Goal: Task Accomplishment & Management: Manage account settings

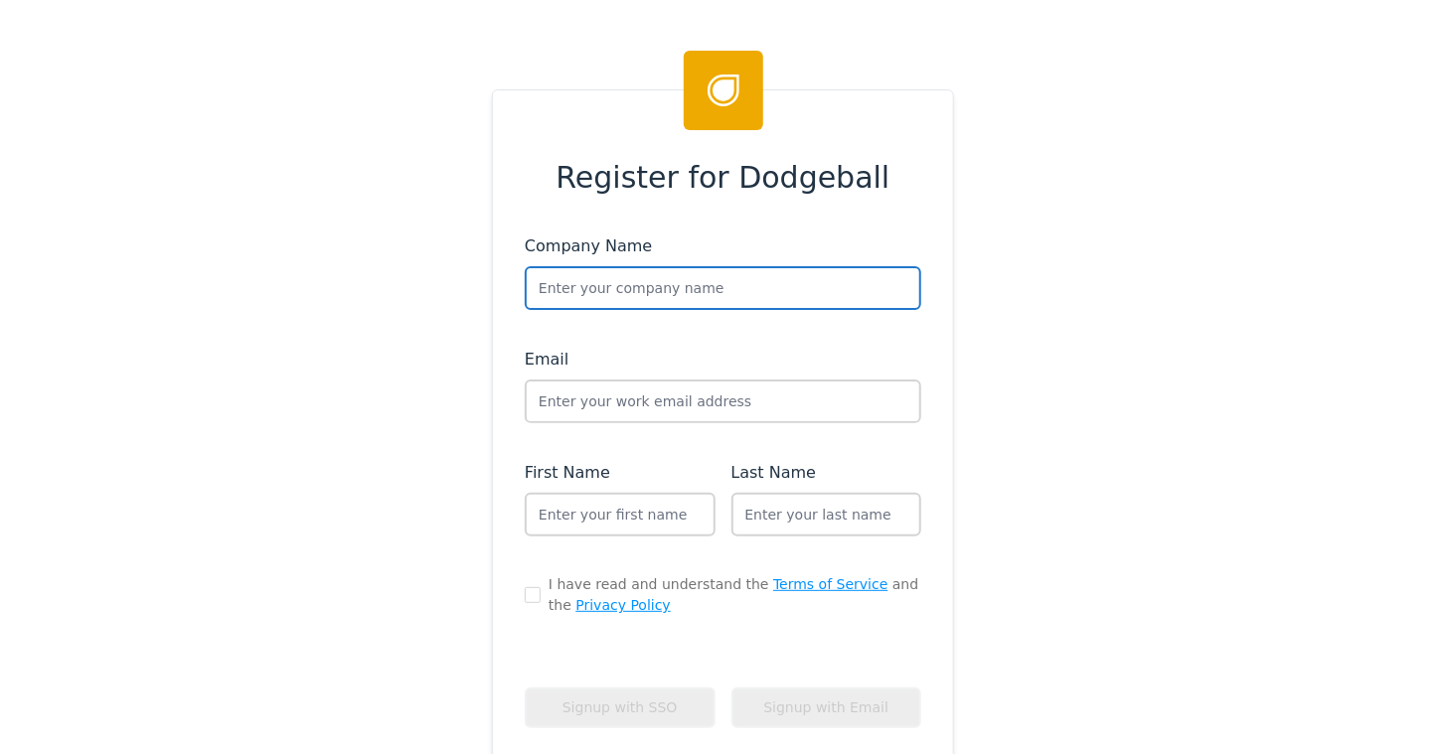
click at [617, 278] on input "text" at bounding box center [723, 288] width 397 height 44
type input "Spanx"
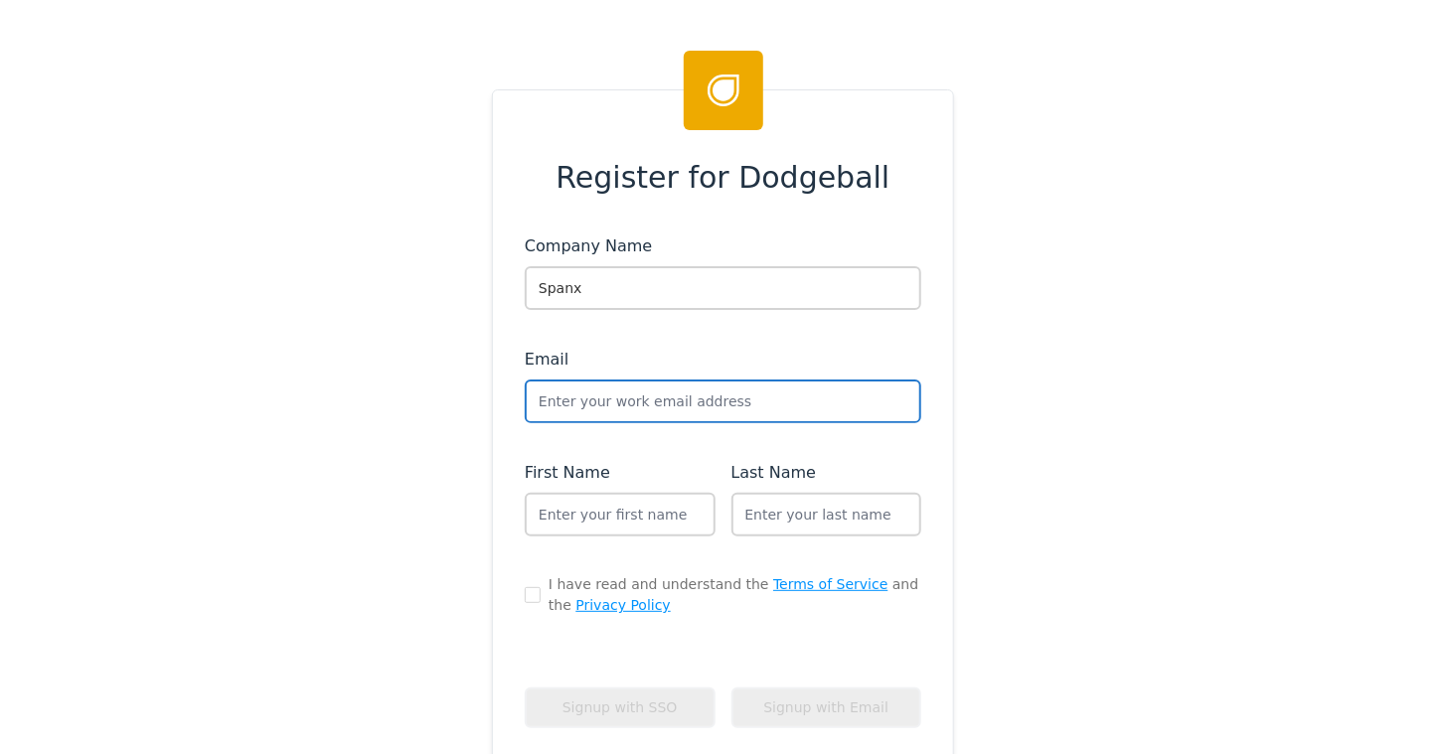
click at [546, 402] on input "text" at bounding box center [723, 402] width 397 height 44
type input "andrew+spanx_sandbox"
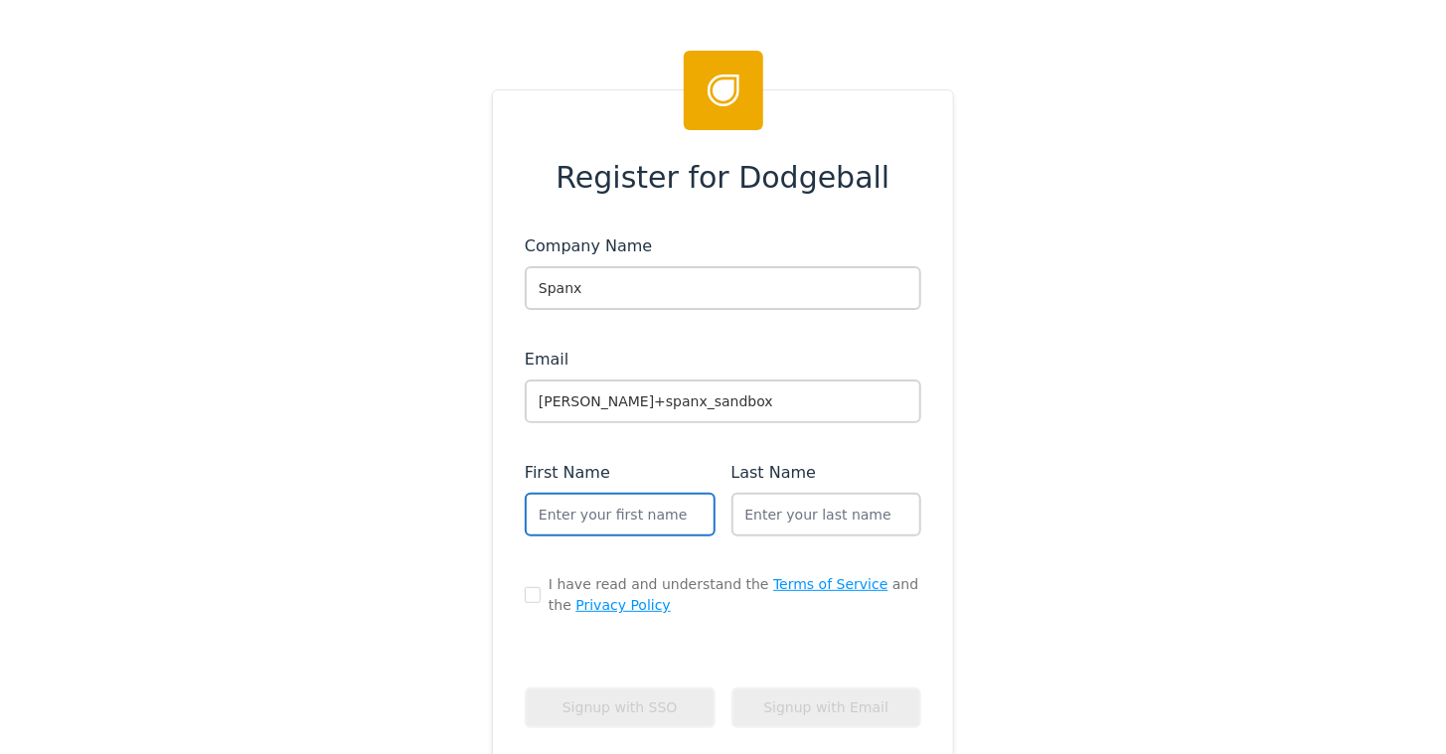
click at [580, 513] on input "text" at bounding box center [620, 515] width 191 height 44
type input "Dodgeball"
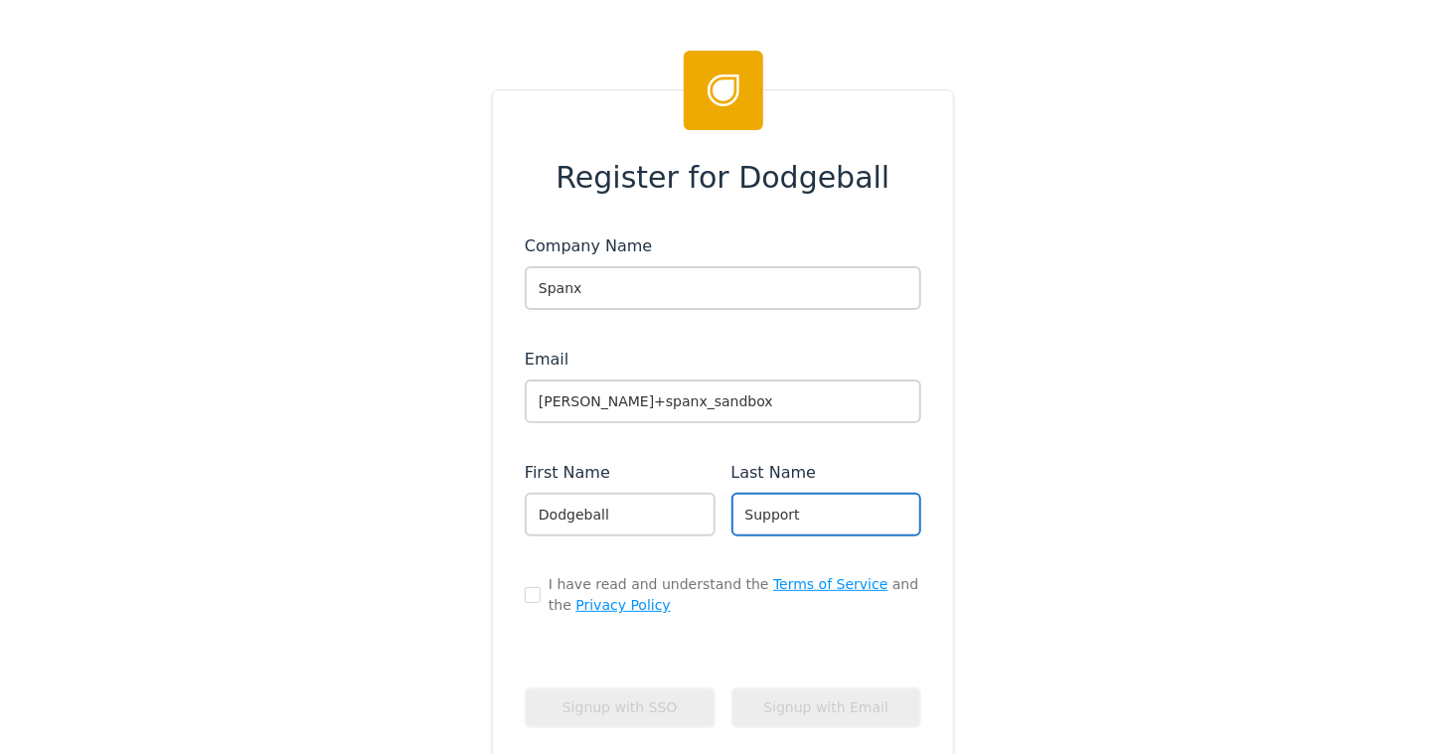
type input "Support"
click at [526, 592] on input "checkbox" at bounding box center [533, 595] width 16 height 16
checkbox input "true"
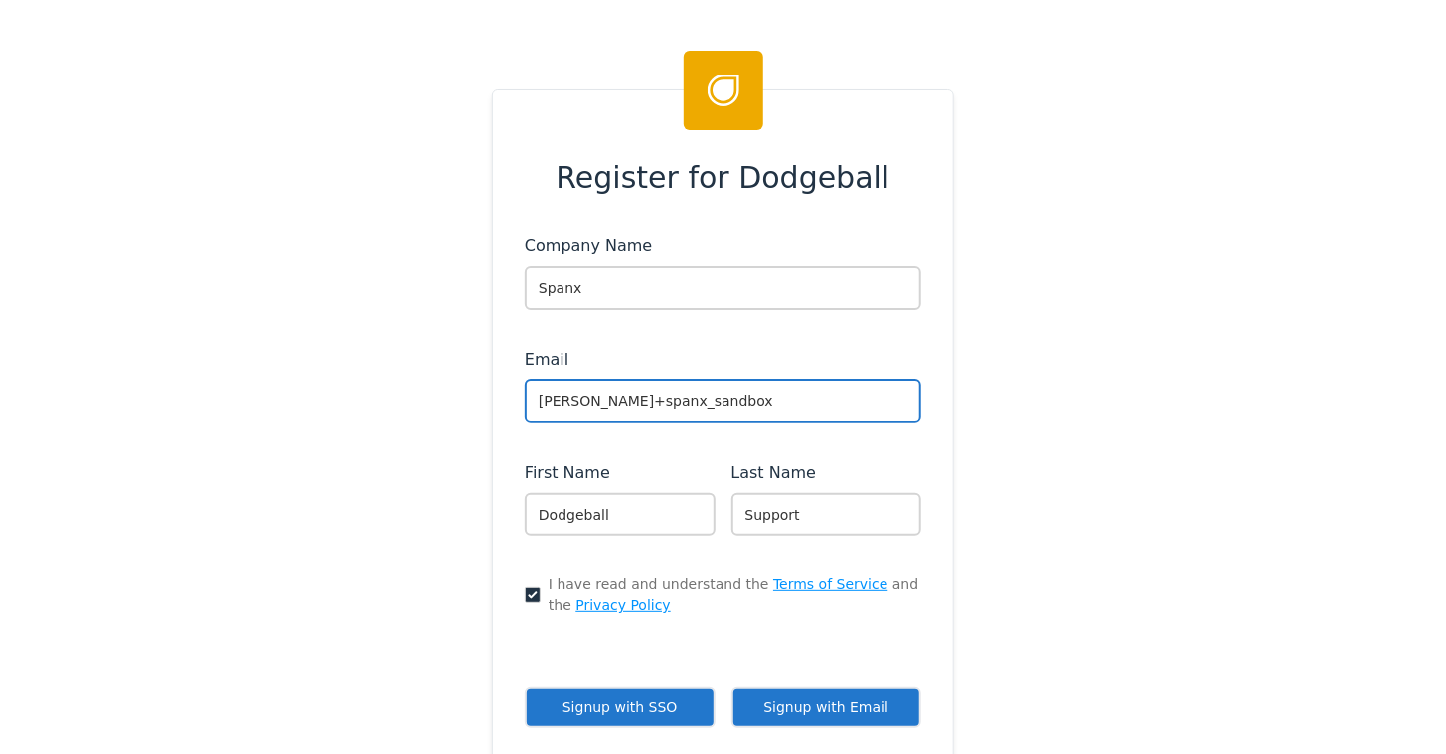
click at [761, 409] on input "andrew+spanx_sandbox" at bounding box center [723, 402] width 397 height 44
type input "andrew+spanx_sandbox@dodgeballhq.com"
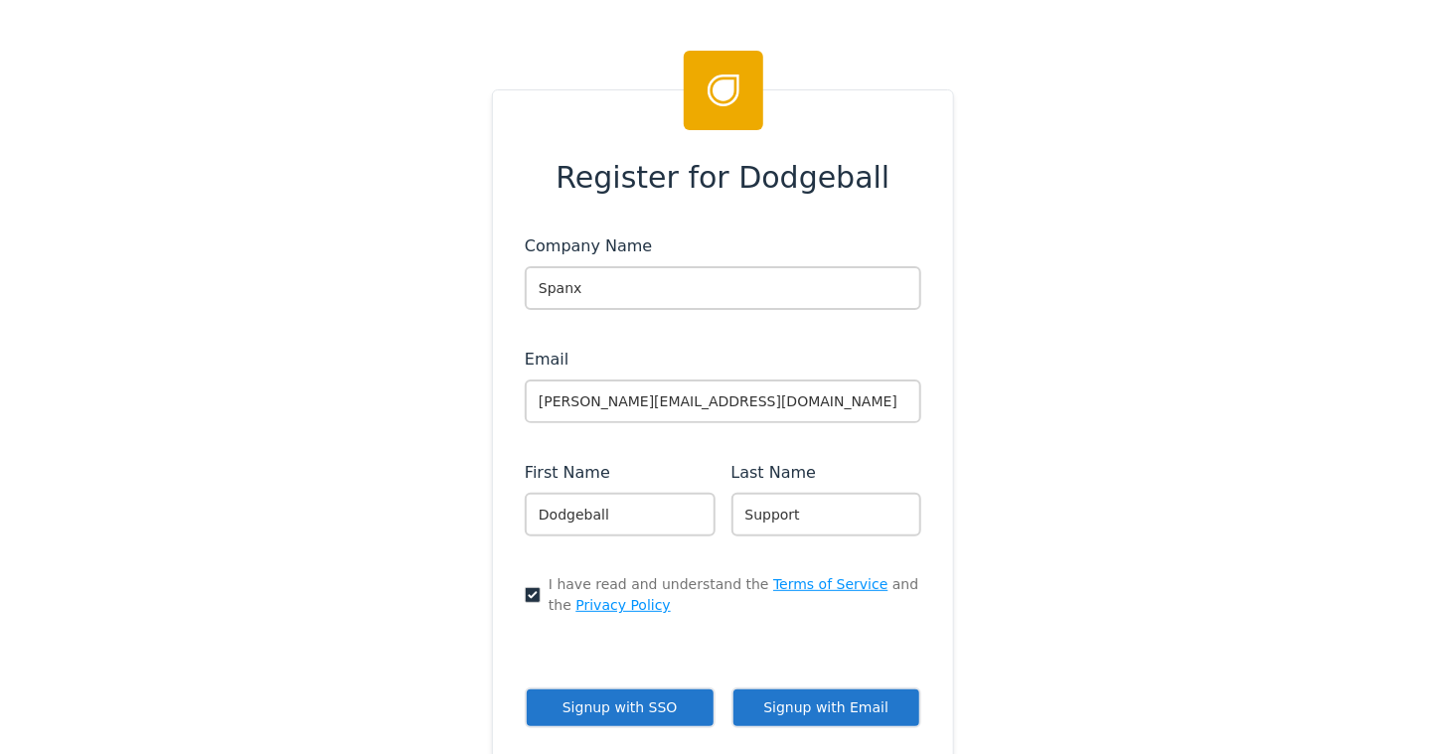
click at [835, 706] on button "Signup with Email" at bounding box center [827, 708] width 191 height 41
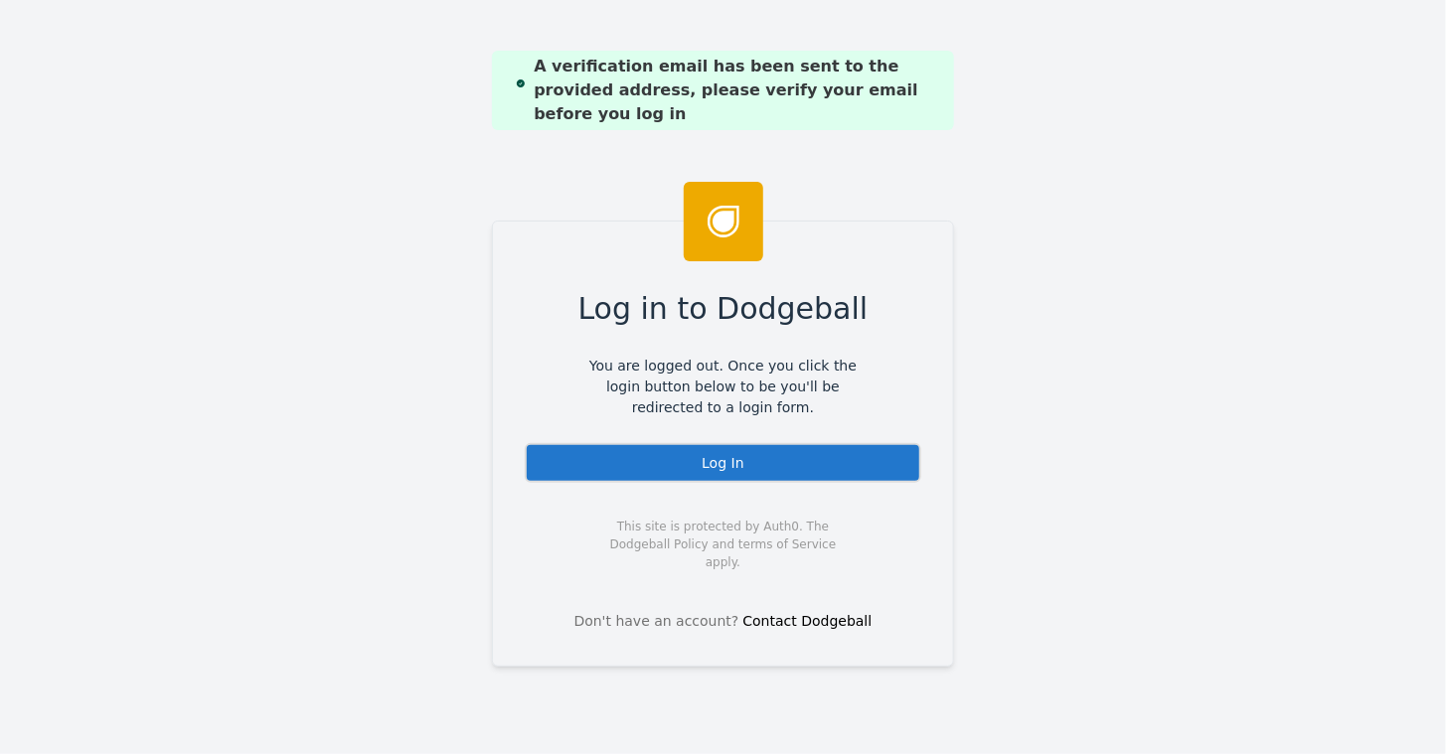
click at [725, 467] on div "Log In" at bounding box center [723, 463] width 397 height 40
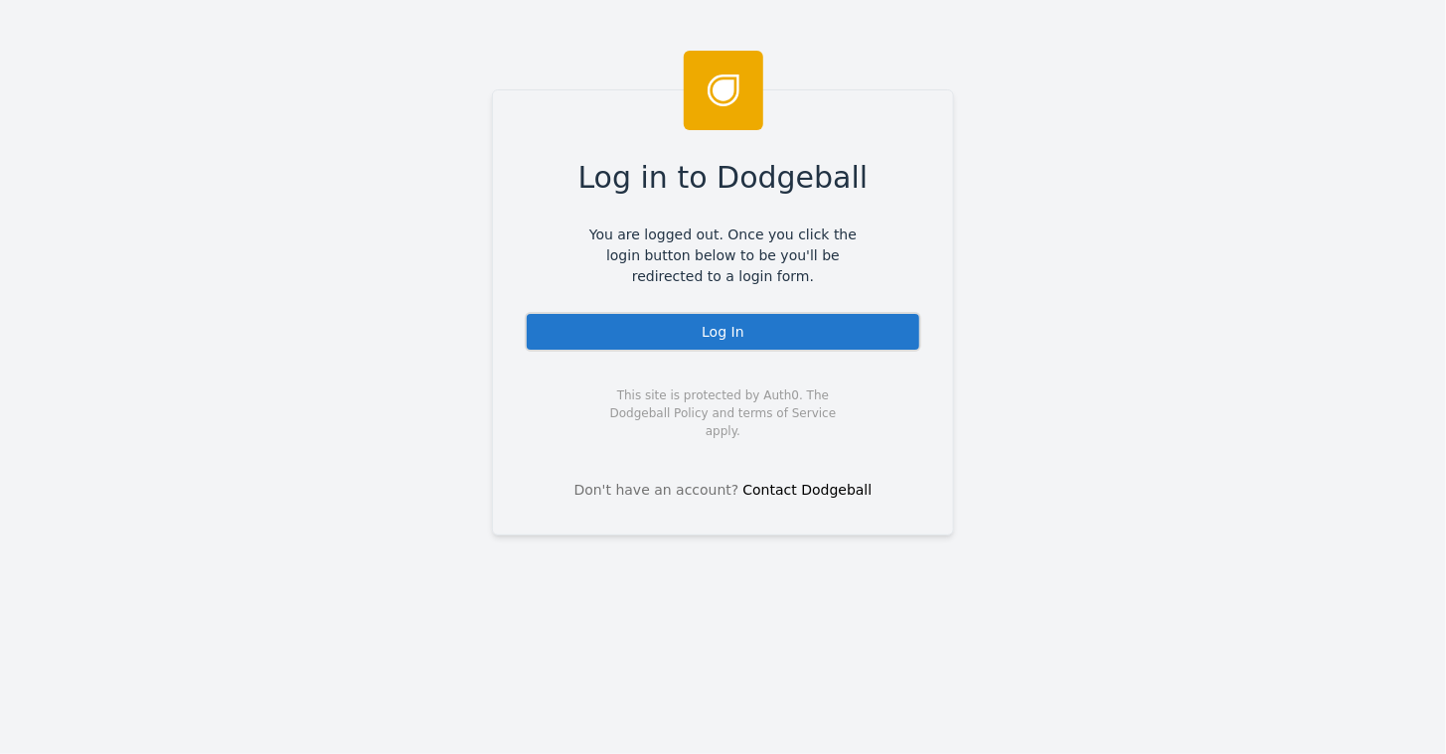
click at [705, 332] on div "Log In" at bounding box center [723, 332] width 397 height 40
click at [724, 337] on div "Log In" at bounding box center [723, 332] width 397 height 40
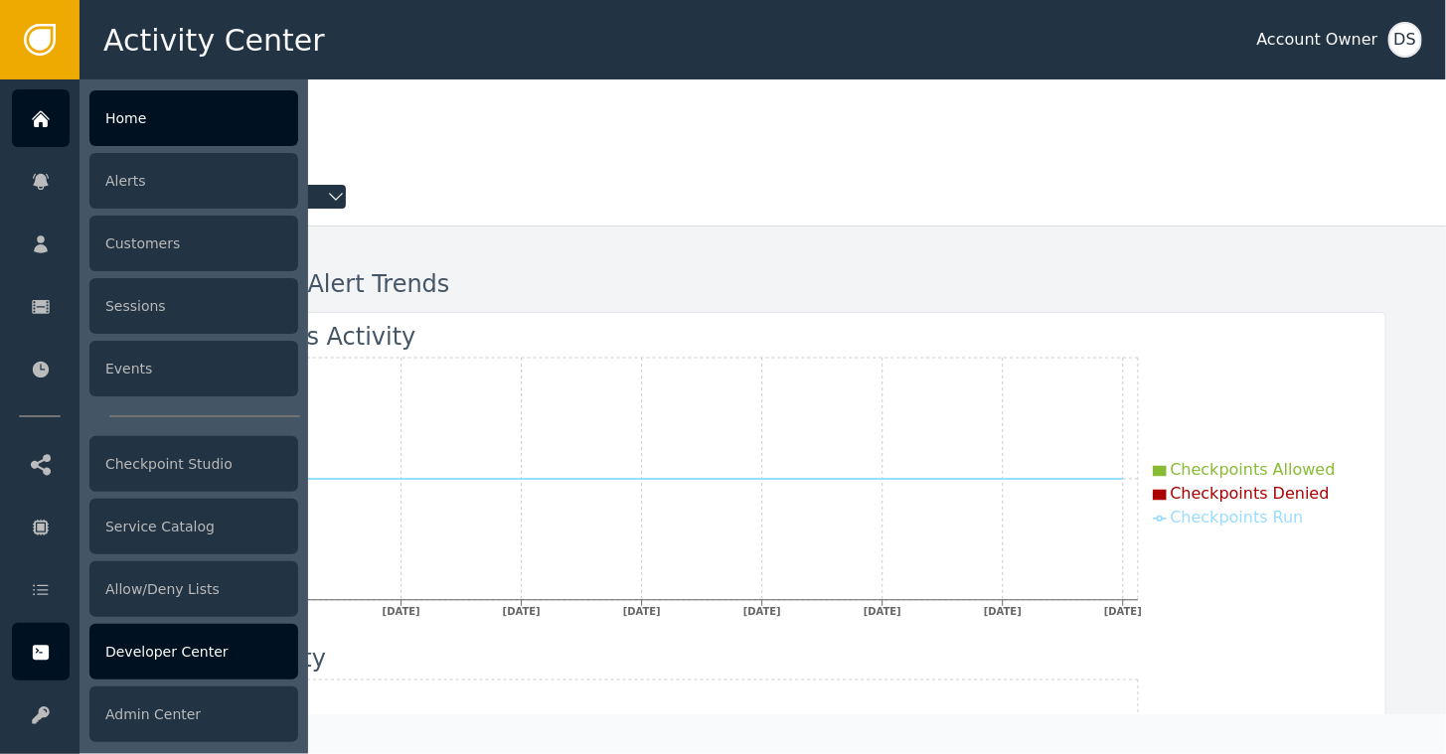
click at [181, 660] on div "Developer Center" at bounding box center [193, 652] width 209 height 56
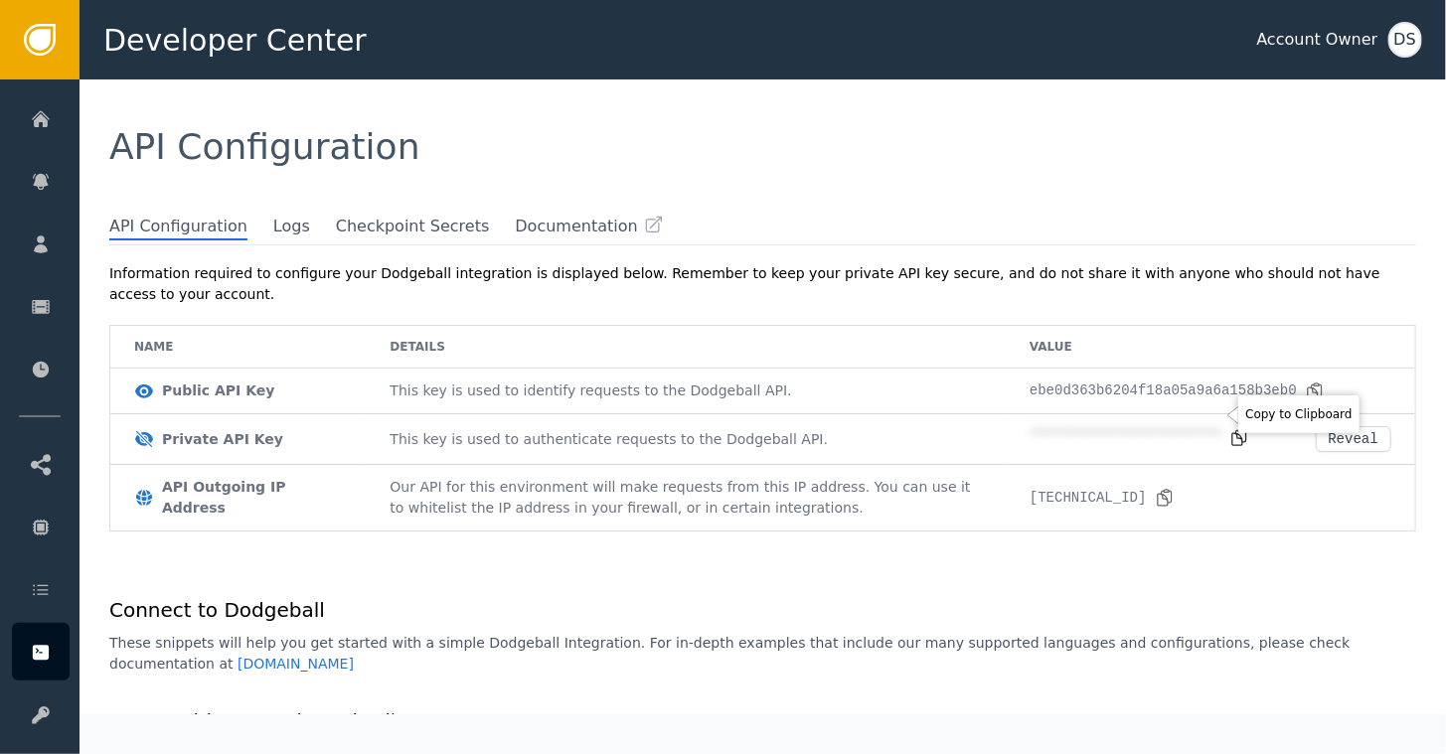
click at [1229, 427] on icon at bounding box center [1239, 437] width 20 height 20
click at [1355, 431] on div "Reveal" at bounding box center [1354, 439] width 50 height 16
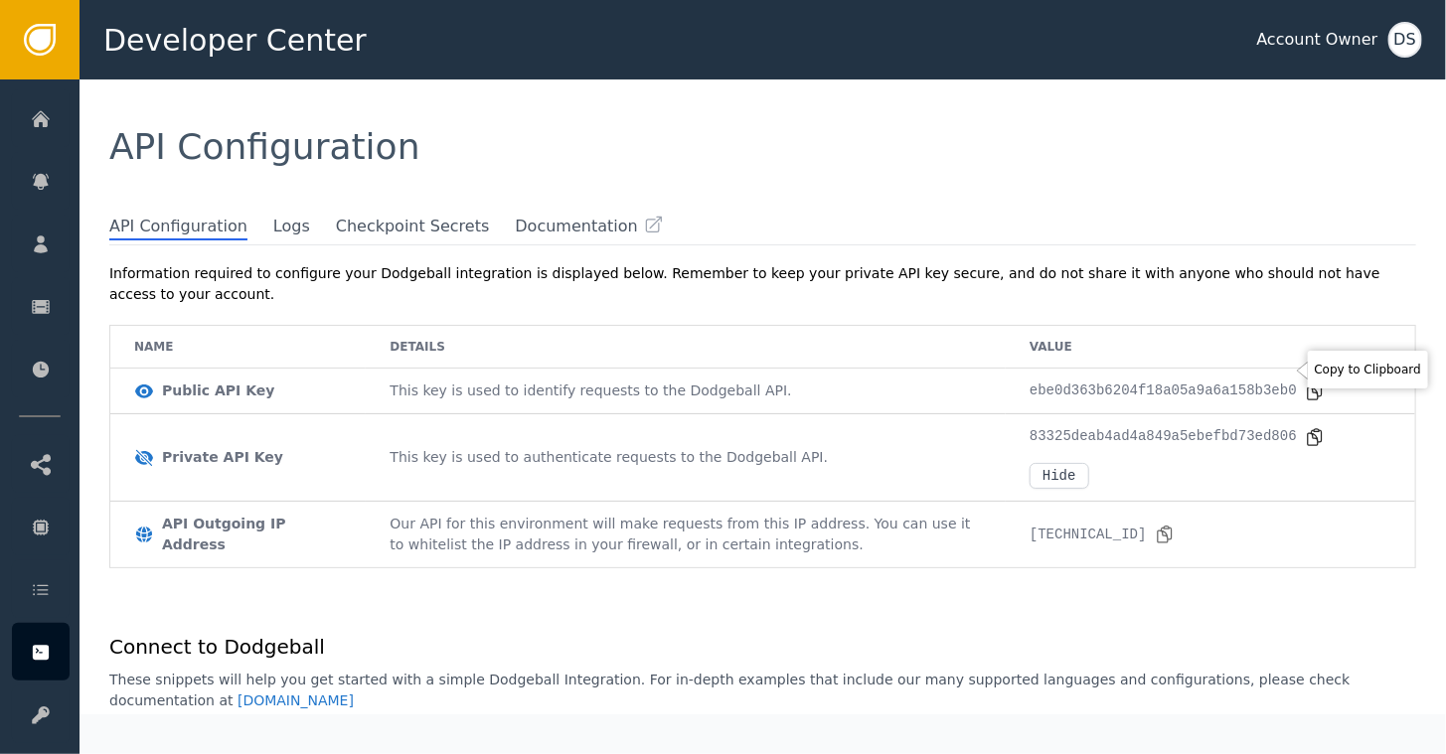
click at [1305, 382] on icon at bounding box center [1315, 392] width 20 height 20
click at [1305, 427] on icon at bounding box center [1315, 437] width 20 height 20
drag, startPoint x: 433, startPoint y: 0, endPoint x: 887, endPoint y: 182, distance: 488.4
click at [887, 182] on div "API Configuration" at bounding box center [763, 147] width 1367 height 135
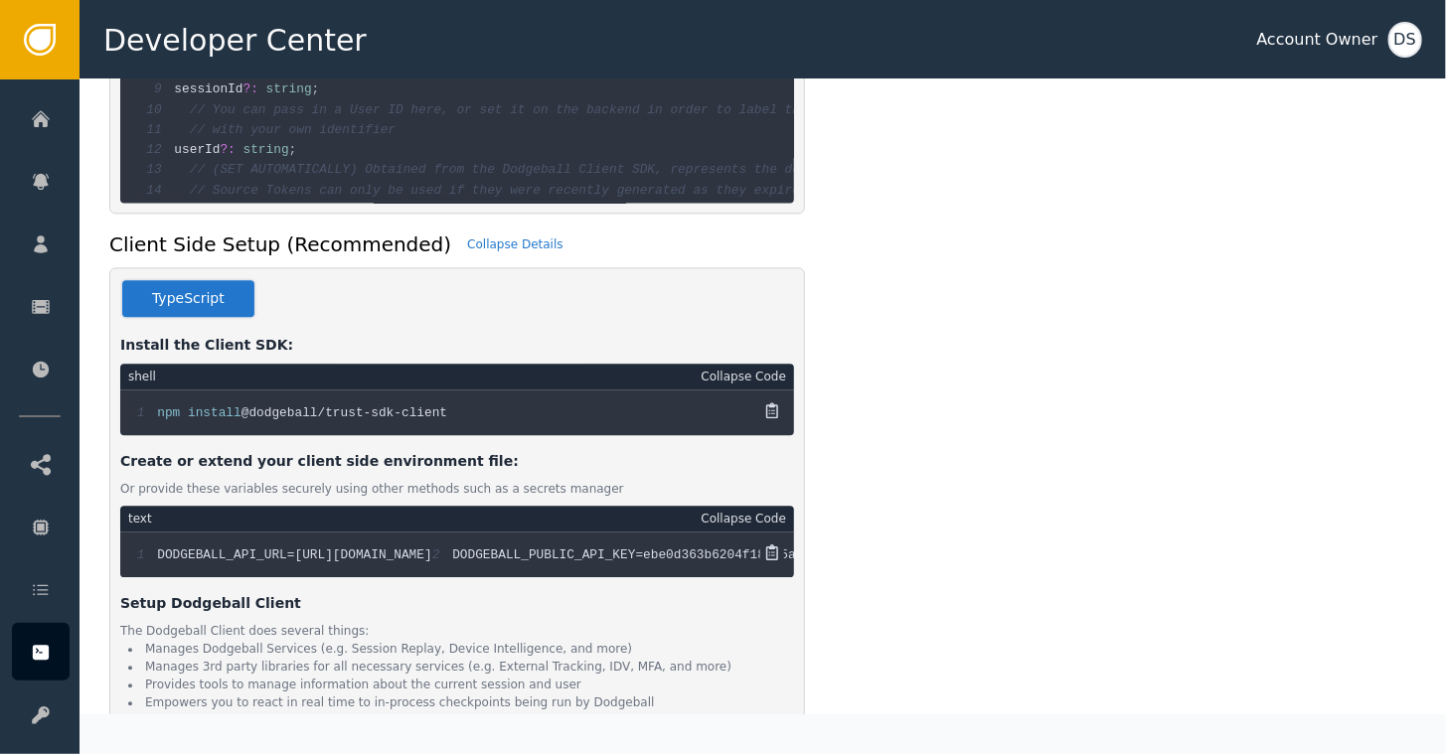
scroll to position [1988, 0]
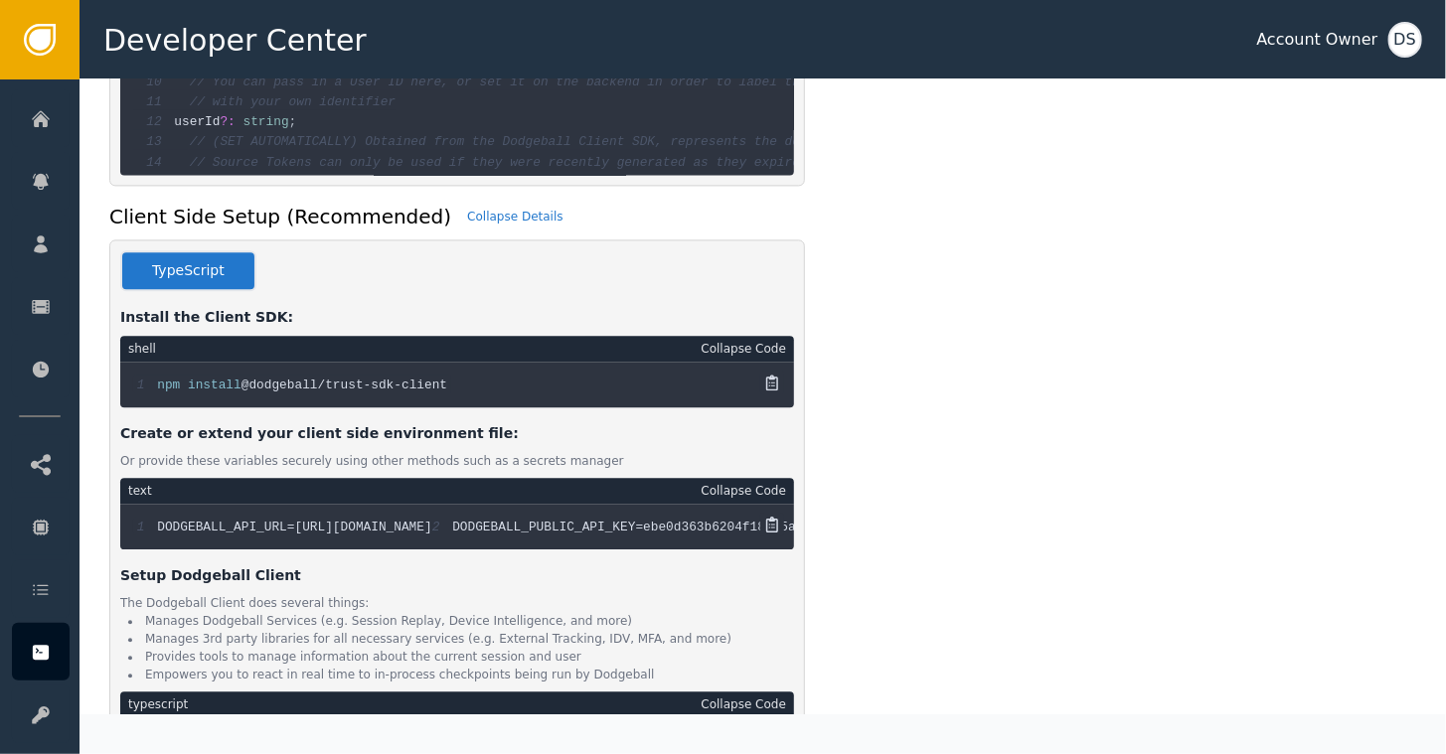
drag, startPoint x: 525, startPoint y: 487, endPoint x: 278, endPoint y: 490, distance: 246.5
click at [278, 520] on span "DODGEBALL_API_URL=[URL][DOMAIN_NAME]" at bounding box center [294, 527] width 274 height 15
drag, startPoint x: 278, startPoint y: 490, endPoint x: 327, endPoint y: 483, distance: 49.2
copy span "[URL][DOMAIN_NAME]"
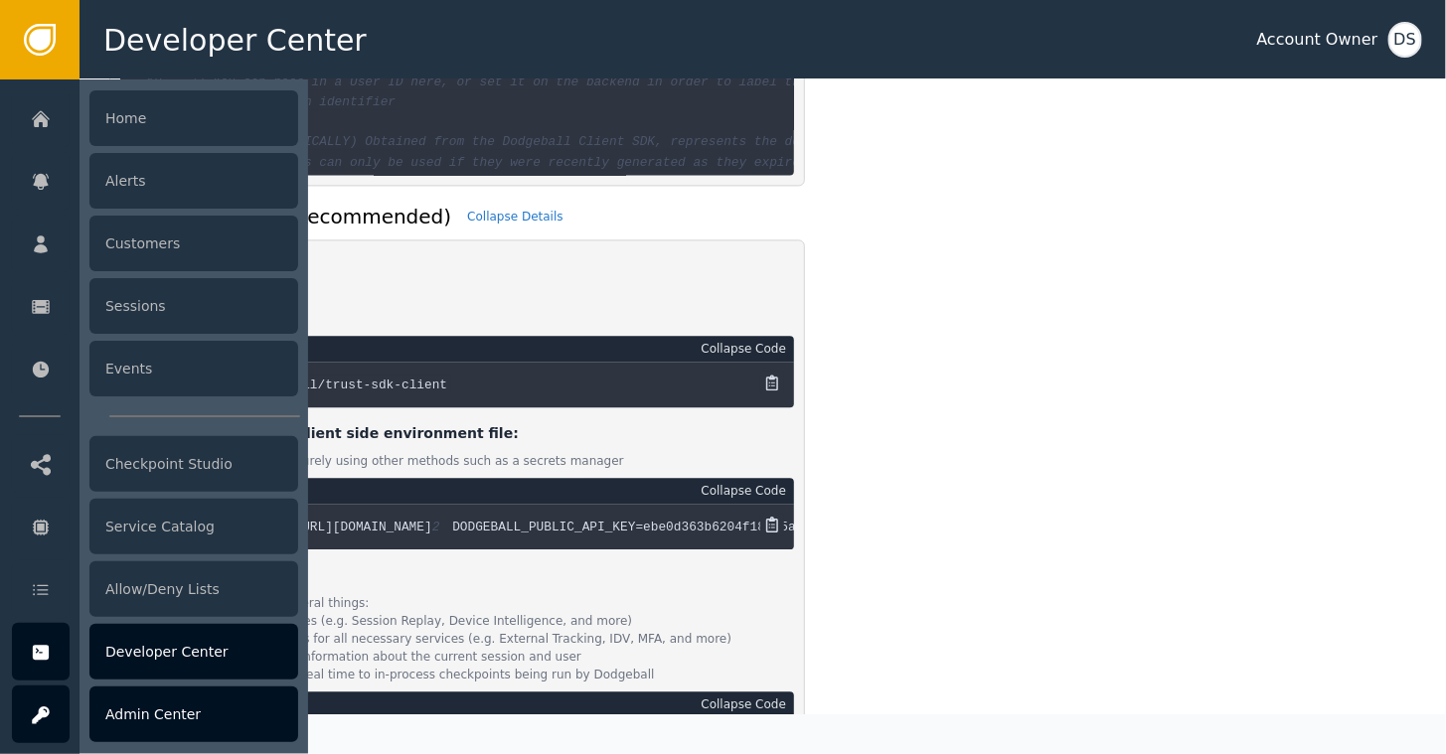
click at [192, 708] on div "Admin Center" at bounding box center [193, 715] width 209 height 56
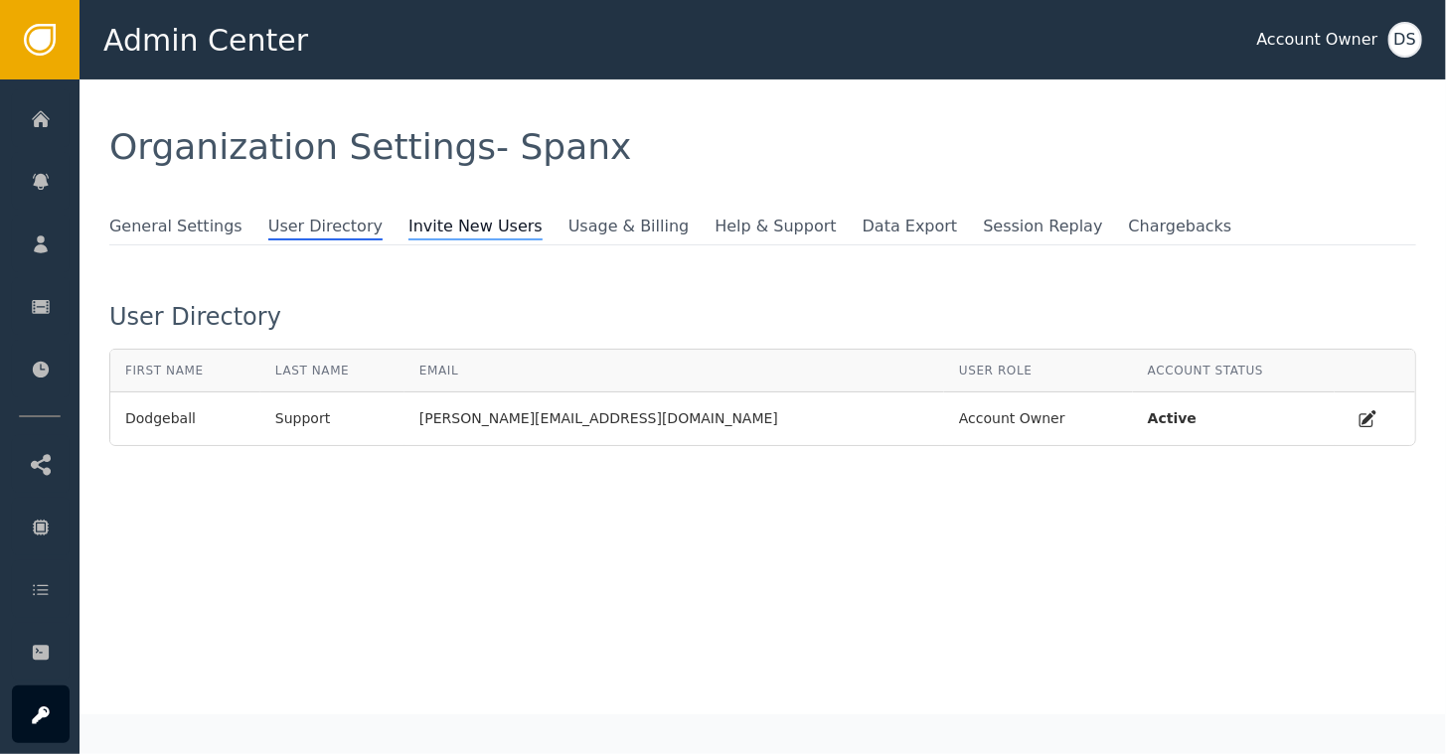
click at [422, 217] on span "Invite New Users" at bounding box center [475, 228] width 134 height 26
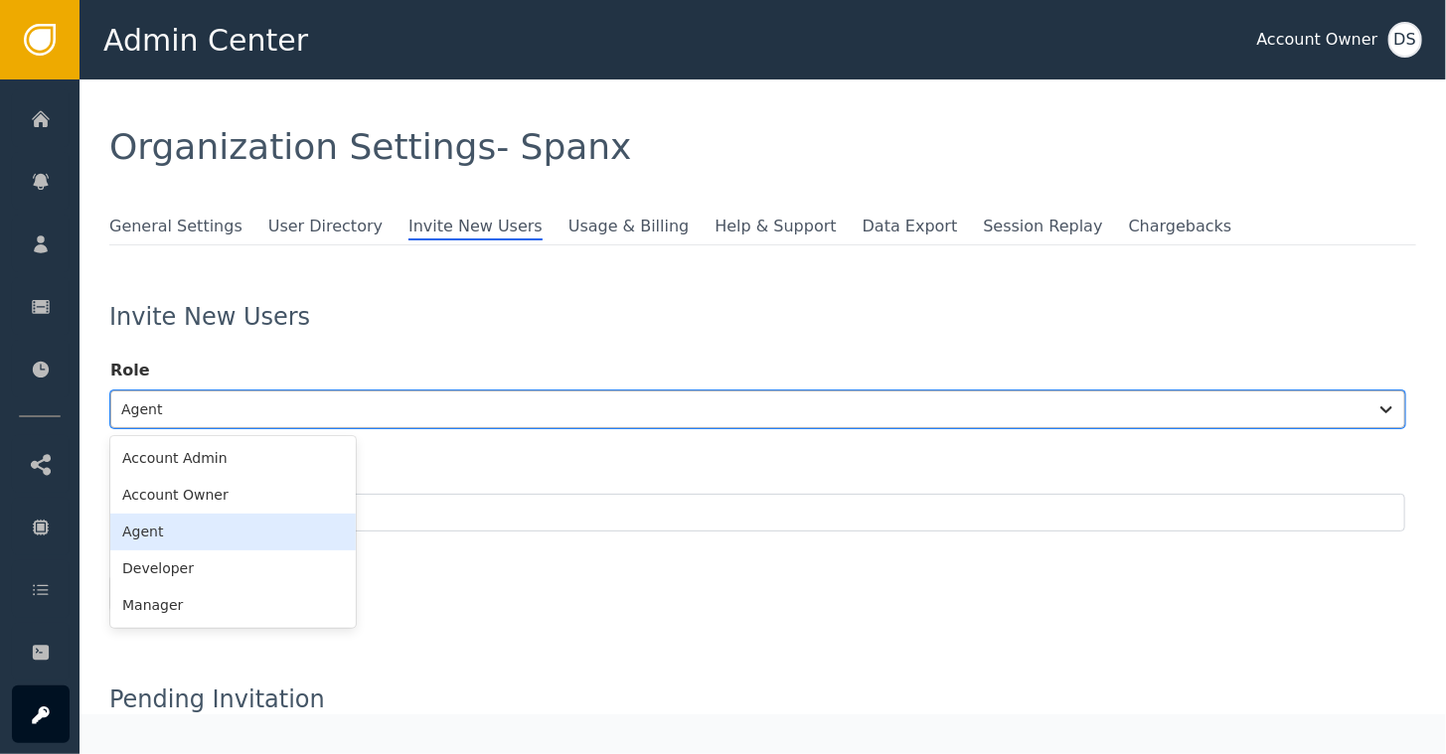
scroll to position [37, 0]
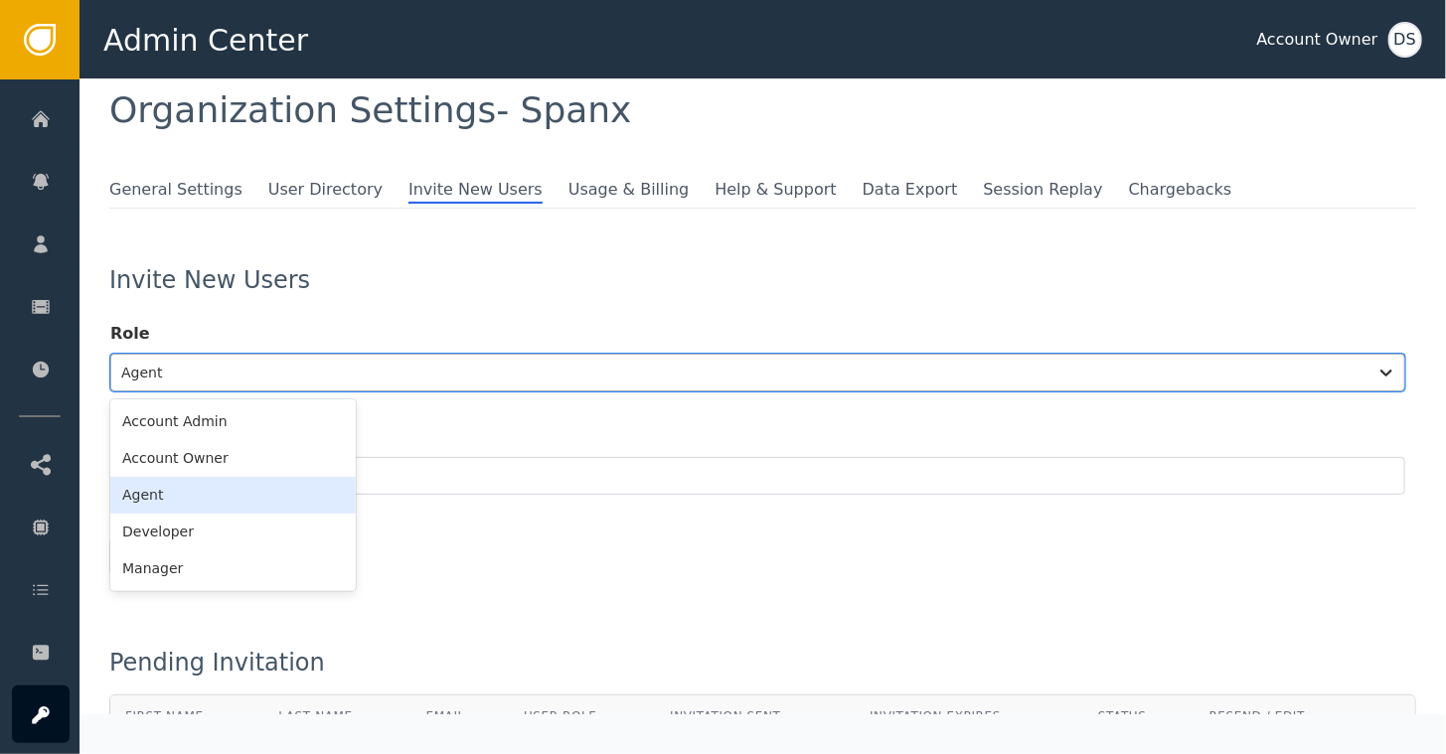
click at [306, 392] on div "6 results available. Use Up and Down to choose options, press Enter to select t…" at bounding box center [757, 373] width 1295 height 38
click at [224, 462] on div "Account Owner" at bounding box center [232, 458] width 245 height 37
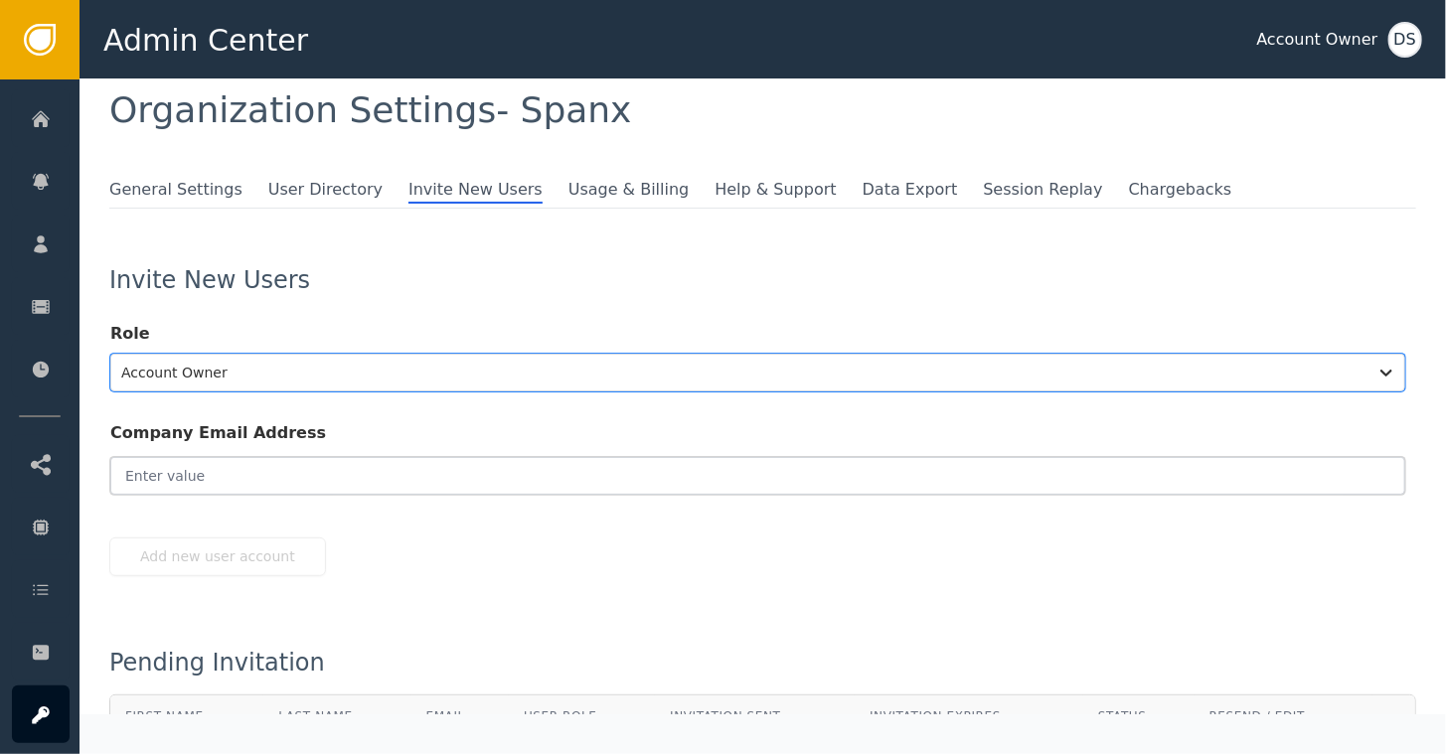
click at [287, 472] on input "email" at bounding box center [757, 476] width 1295 height 38
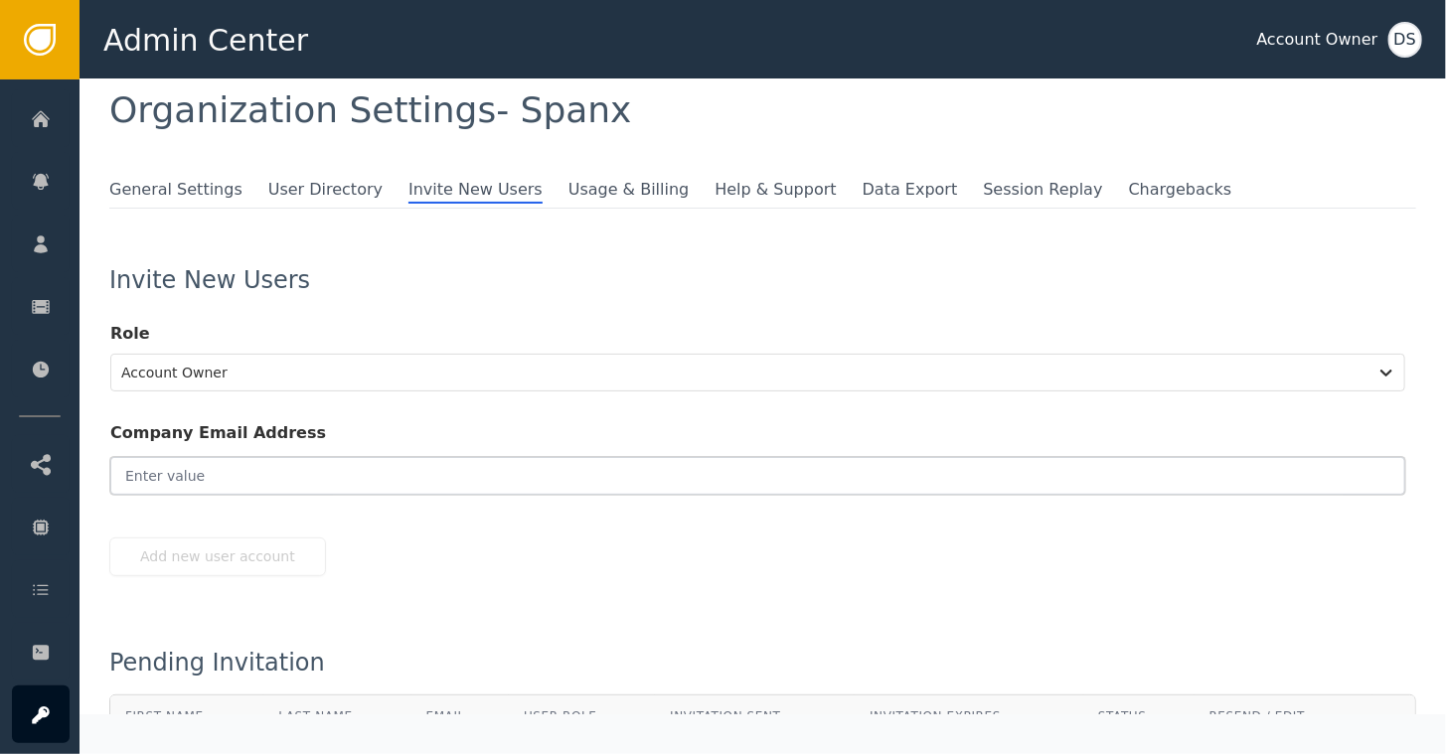
paste input "[PERSON_NAME][EMAIL_ADDRESS][PERSON_NAME][DOMAIN_NAME]"
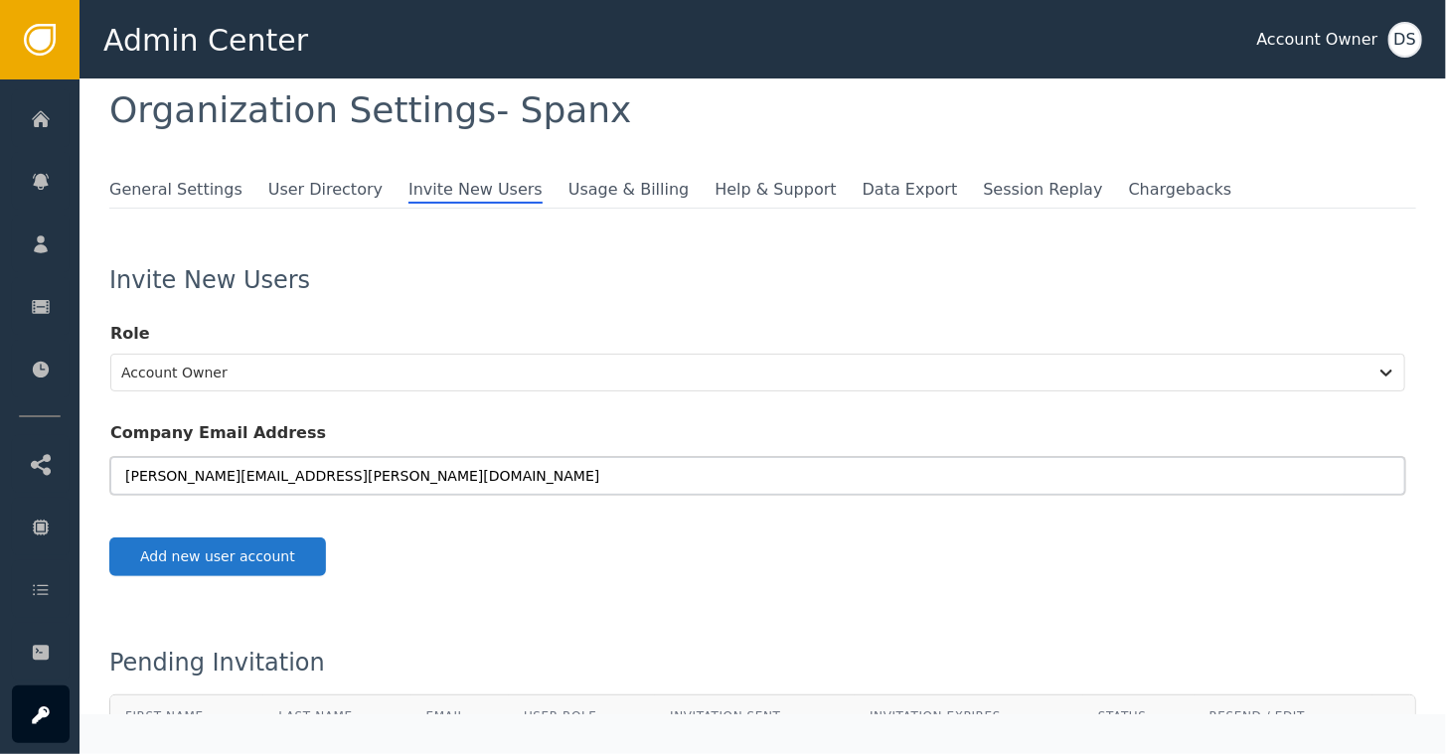
click at [252, 475] on input "[PERSON_NAME][EMAIL_ADDRESS][PERSON_NAME][DOMAIN_NAME]" at bounding box center [757, 476] width 1295 height 38
click at [251, 470] on input "[PERSON_NAME][EMAIL_ADDRESS][PERSON_NAME][DOMAIN_NAME]" at bounding box center [757, 476] width 1295 height 38
click at [308, 473] on input "[PERSON_NAME][EMAIL_ADDRESS][PERSON_NAME][DOMAIN_NAME]" at bounding box center [757, 476] width 1295 height 38
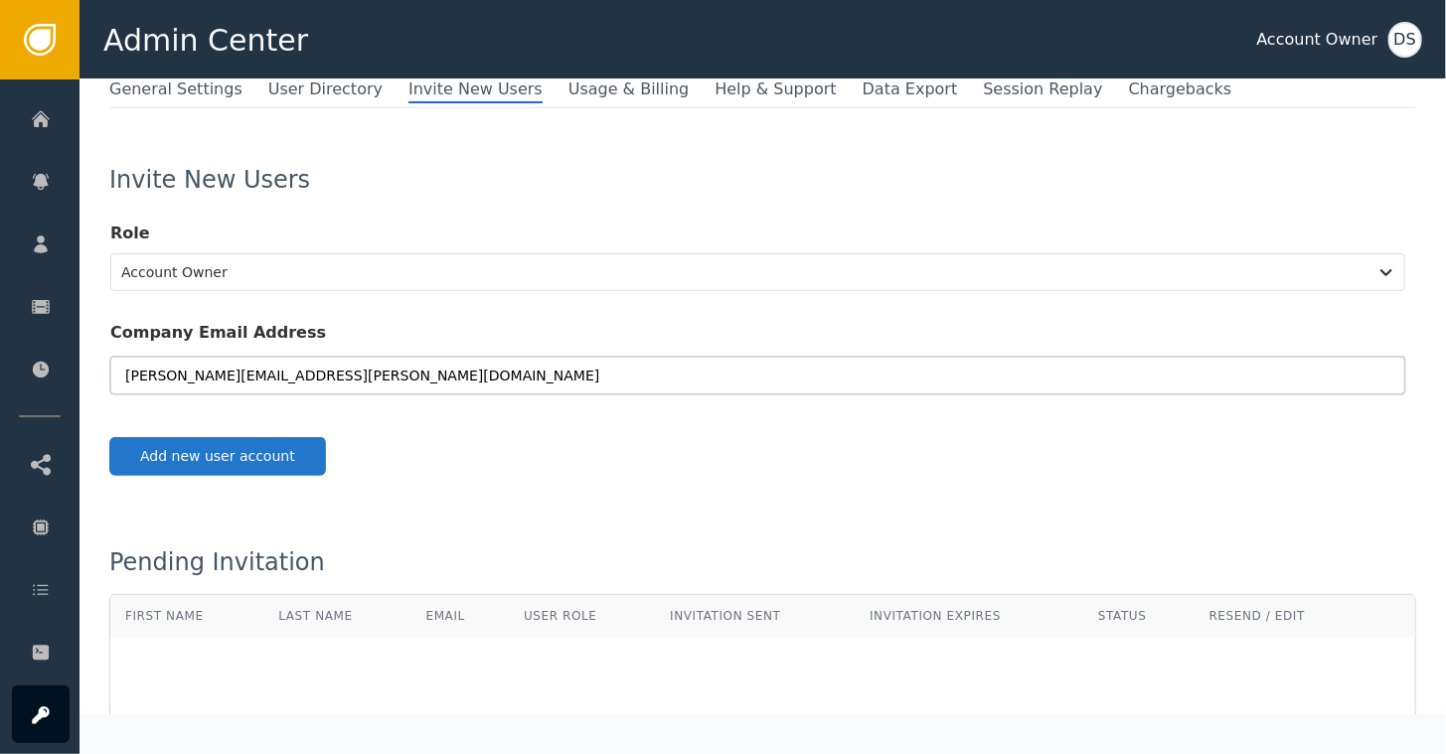
scroll to position [136, 0]
click at [266, 459] on button "Add new user account" at bounding box center [217, 457] width 217 height 39
type input "[PERSON_NAME][EMAIL_ADDRESS][PERSON_NAME][DOMAIN_NAME]"
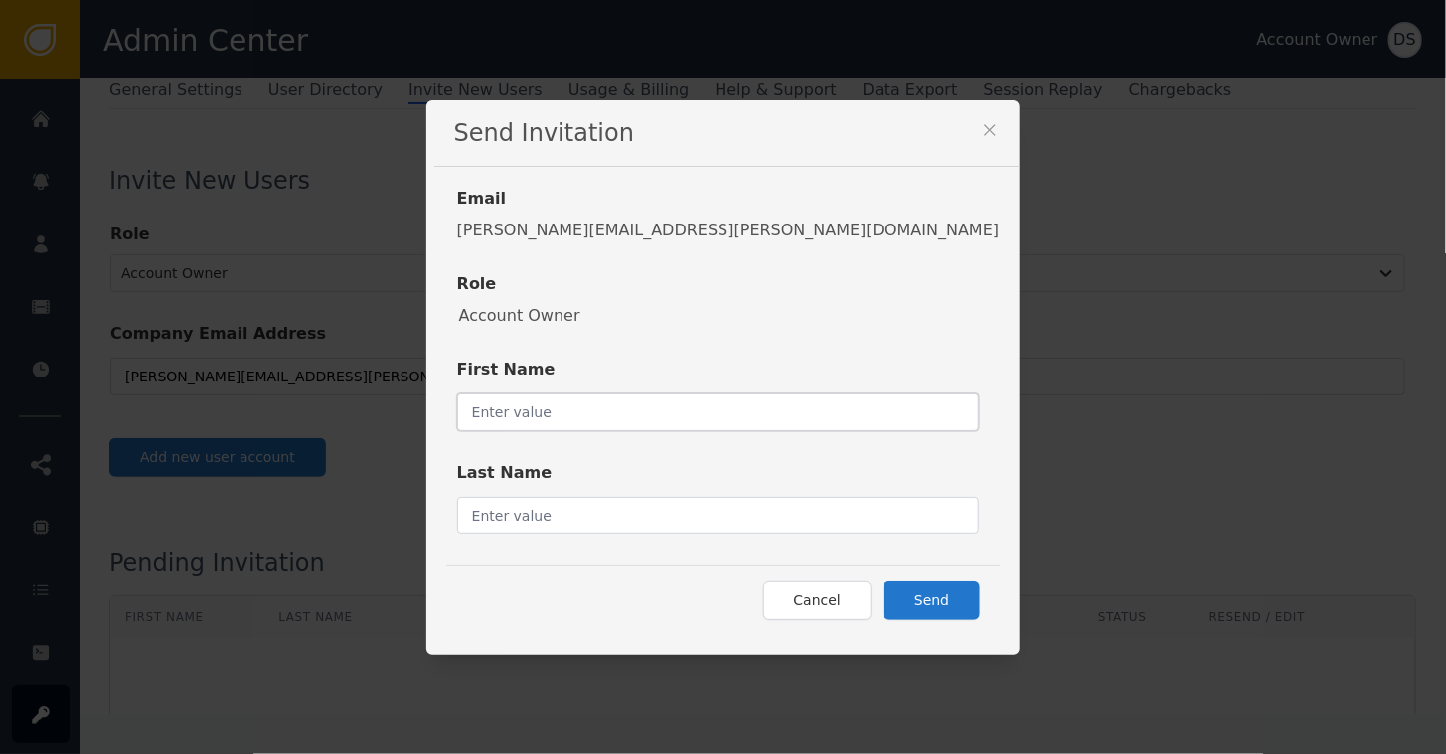
click at [618, 411] on input "text" at bounding box center [718, 413] width 523 height 38
type input "[PERSON_NAME]"
click at [610, 515] on input "text" at bounding box center [718, 516] width 523 height 38
type input "[PERSON_NAME]"
click at [884, 606] on button "Send" at bounding box center [932, 600] width 96 height 39
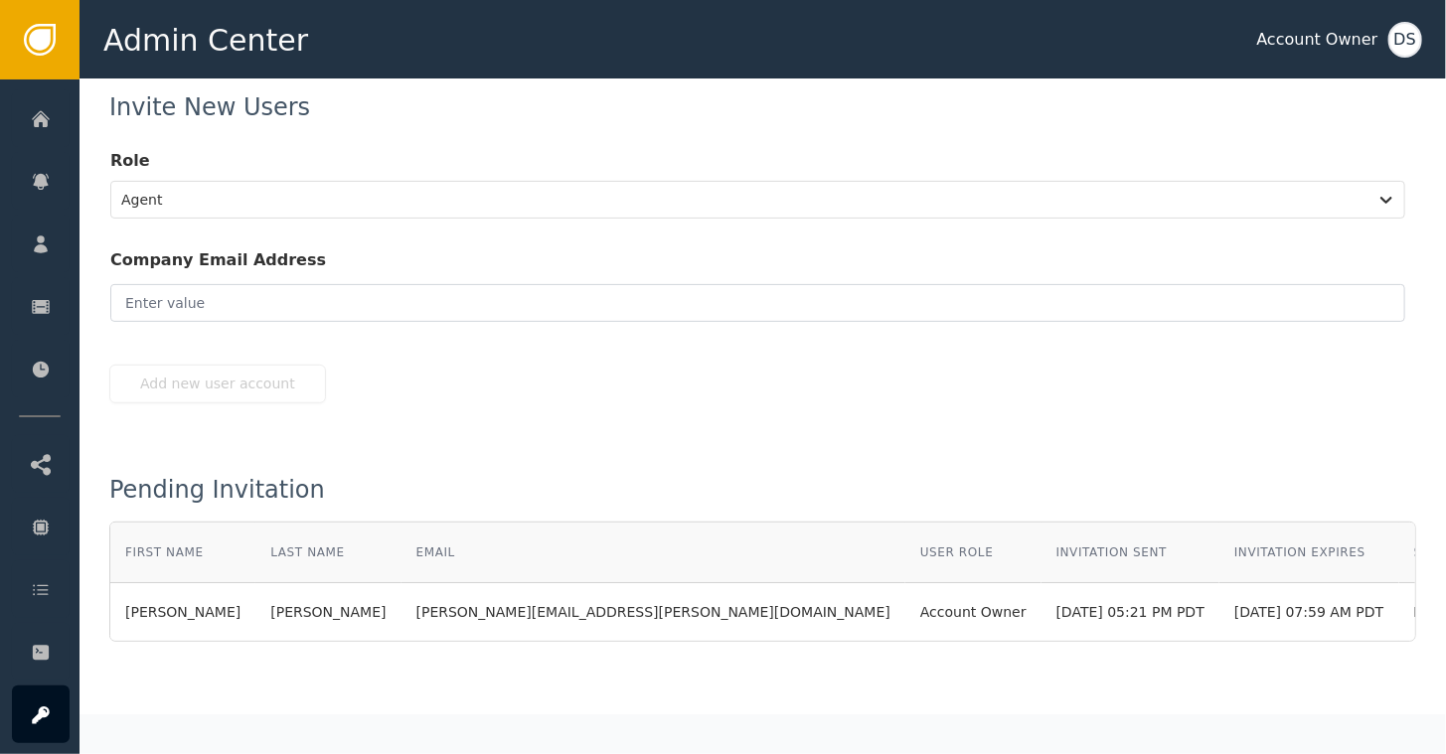
scroll to position [212, 0]
click at [693, 133] on div "Role Agent" at bounding box center [757, 166] width 1295 height 99
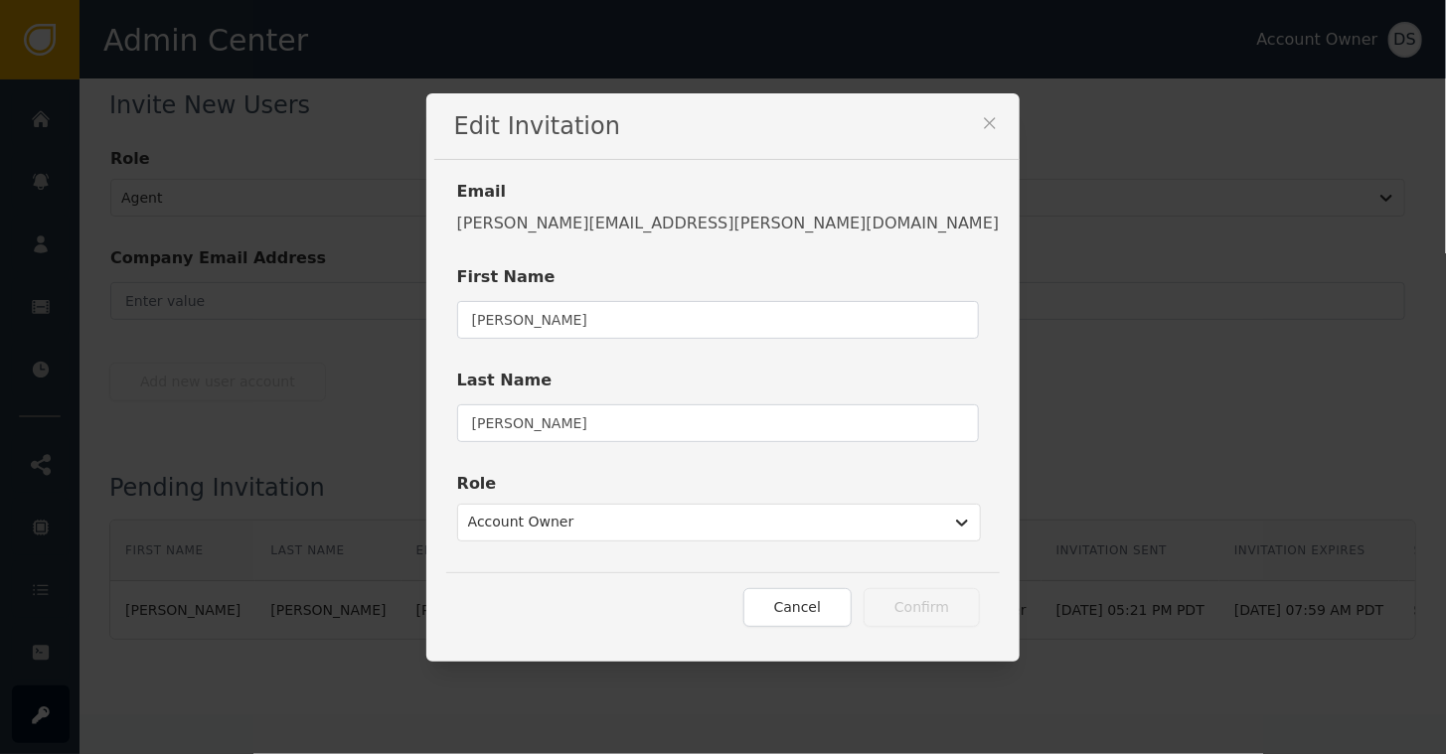
click at [1262, 168] on div "Edit Invitation Email [PERSON_NAME][EMAIL_ADDRESS][PERSON_NAME][DOMAIN_NAME] Fi…" at bounding box center [723, 377] width 1446 height 754
click at [331, 299] on div "Edit Invitation Email [PERSON_NAME][EMAIL_ADDRESS][PERSON_NAME][DOMAIN_NAME] Fi…" at bounding box center [723, 377] width 1446 height 754
click at [980, 124] on icon at bounding box center [990, 123] width 20 height 20
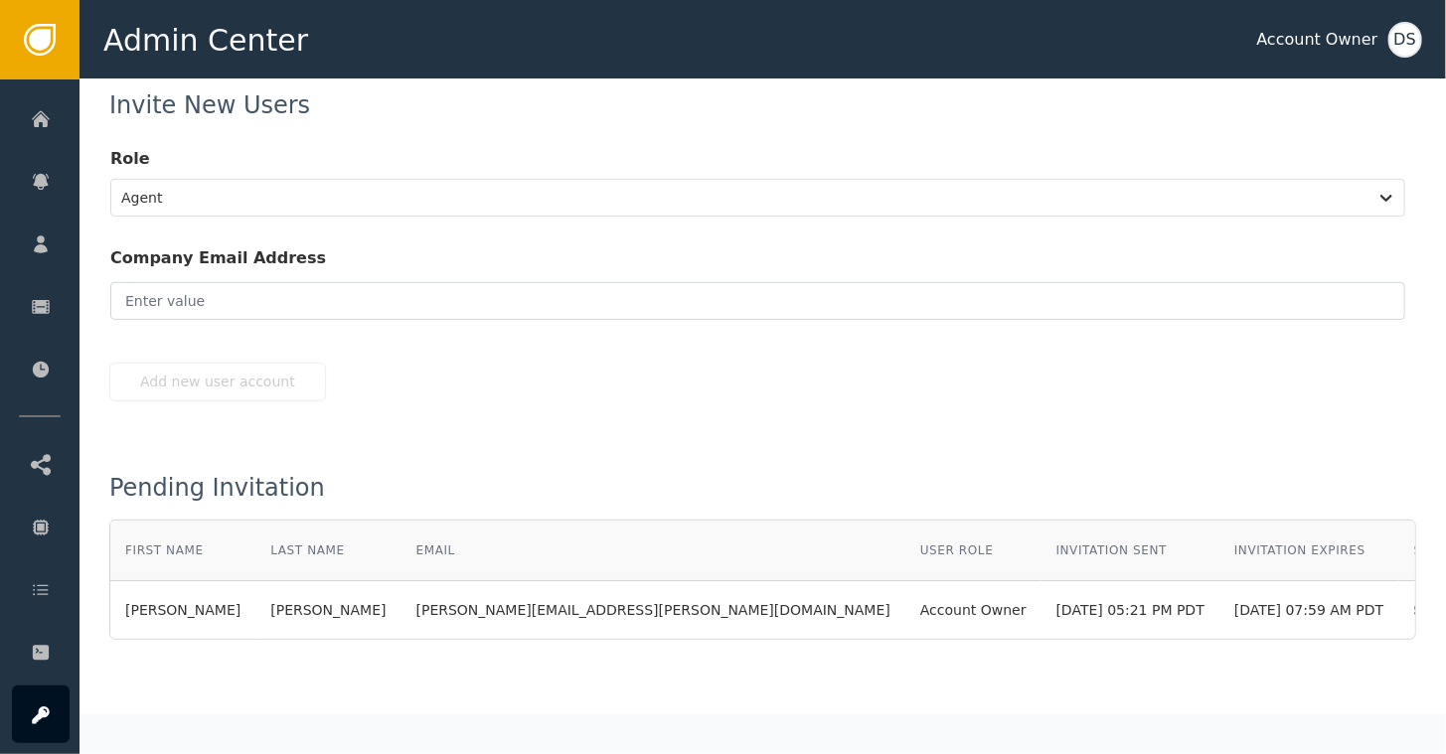
click at [659, 451] on div "Invite New Users Role Agent Company Email Address Add new user account Pending …" at bounding box center [762, 366] width 1307 height 547
click at [458, 602] on div "[PERSON_NAME][EMAIL_ADDRESS][PERSON_NAME][DOMAIN_NAME]" at bounding box center [653, 610] width 474 height 21
drag, startPoint x: 335, startPoint y: 602, endPoint x: 598, endPoint y: 616, distance: 263.8
click at [598, 616] on td "[PERSON_NAME][EMAIL_ADDRESS][PERSON_NAME][DOMAIN_NAME]" at bounding box center [654, 610] width 504 height 58
drag, startPoint x: 598, startPoint y: 616, endPoint x: 518, endPoint y: 606, distance: 81.1
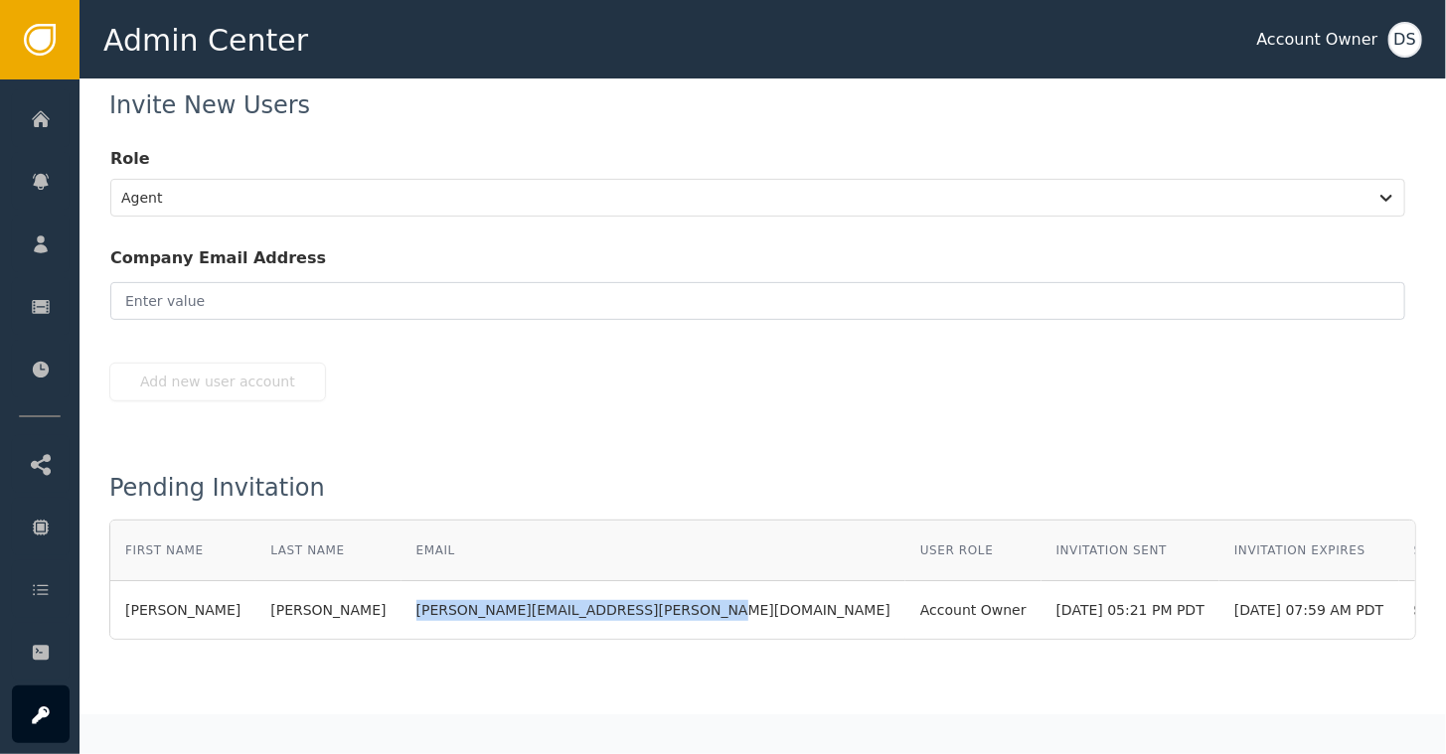
copy div "[PERSON_NAME][EMAIL_ADDRESS][PERSON_NAME][DOMAIN_NAME]"
click at [899, 139] on div "Role Agent" at bounding box center [757, 166] width 1295 height 99
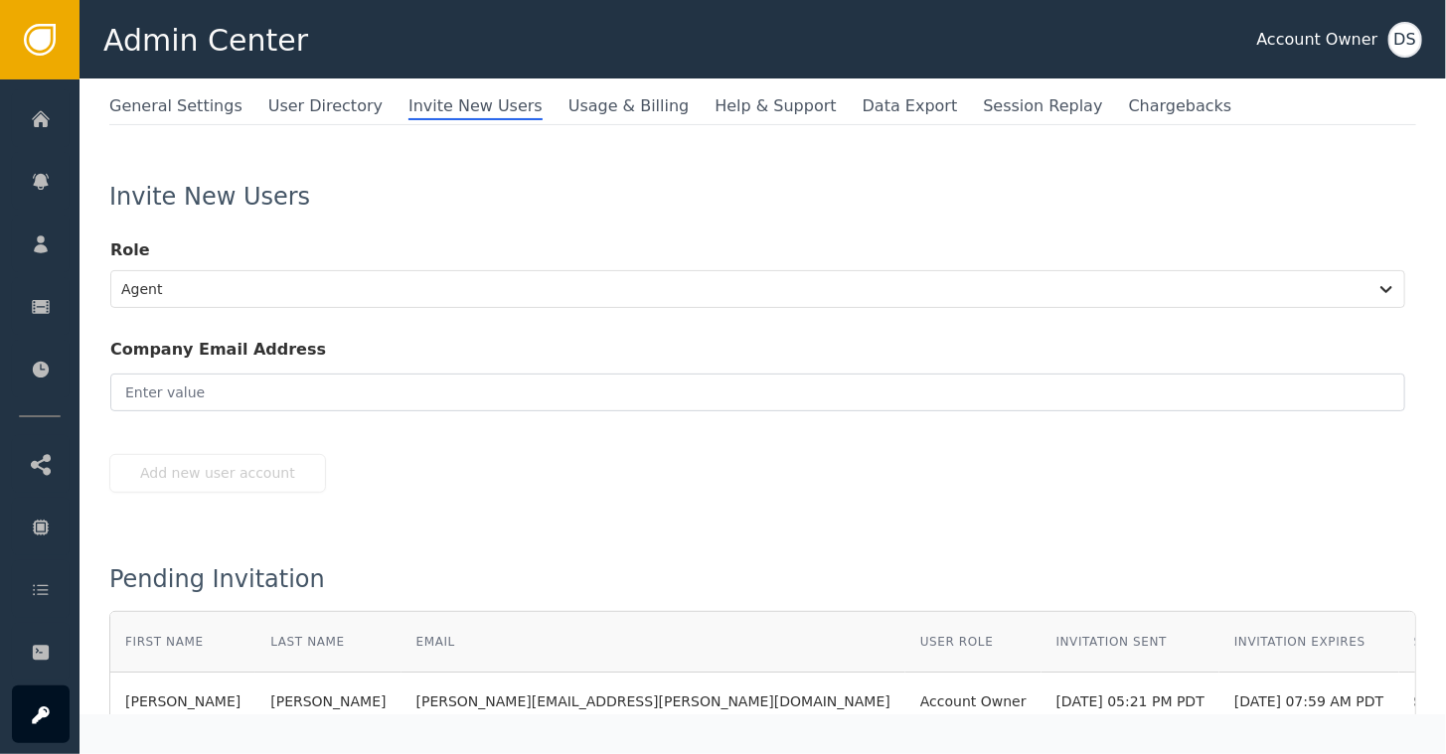
scroll to position [0, 0]
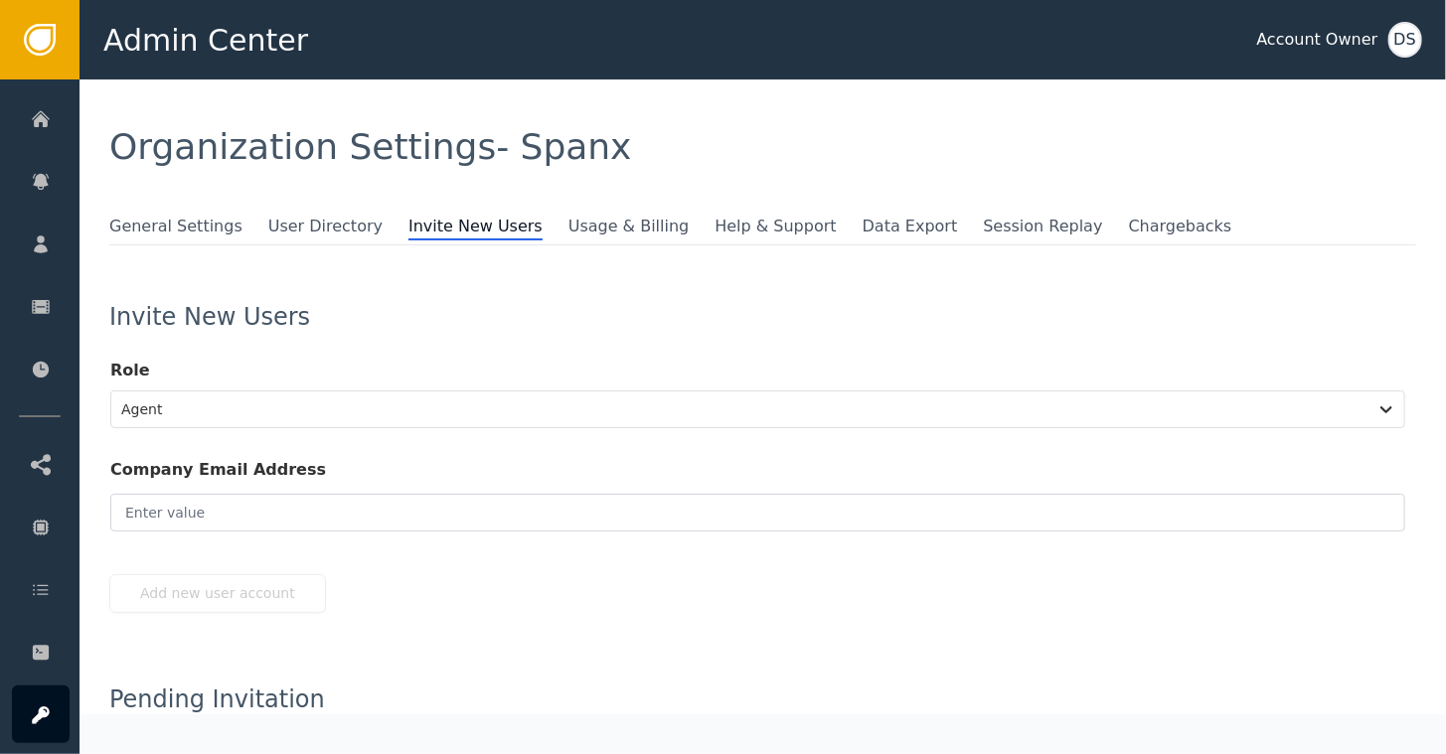
click at [408, 233] on span "Invite New Users" at bounding box center [475, 228] width 134 height 26
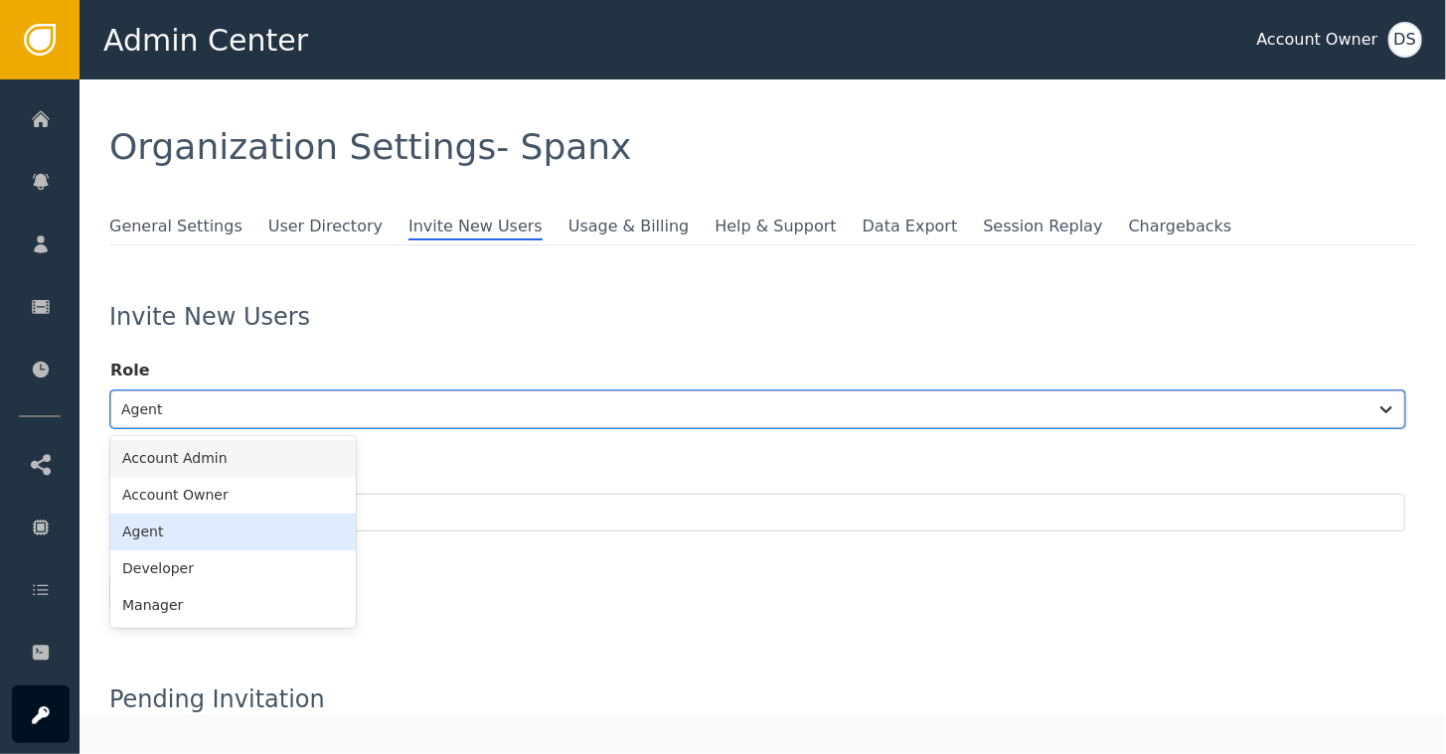
scroll to position [37, 0]
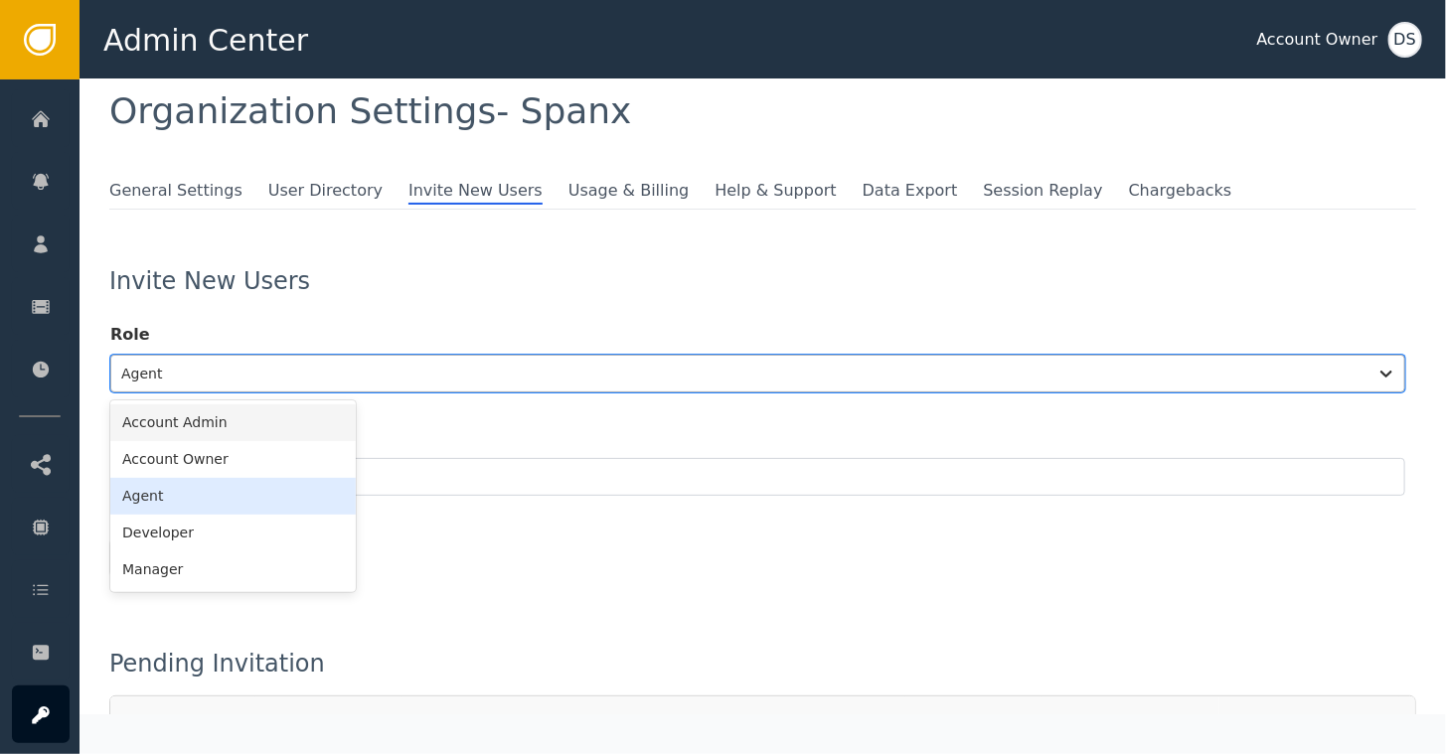
click at [296, 393] on div "6 results available. Use Up and Down to choose options, press Enter to select t…" at bounding box center [757, 374] width 1295 height 38
click at [176, 461] on div "Account Owner" at bounding box center [232, 458] width 245 height 37
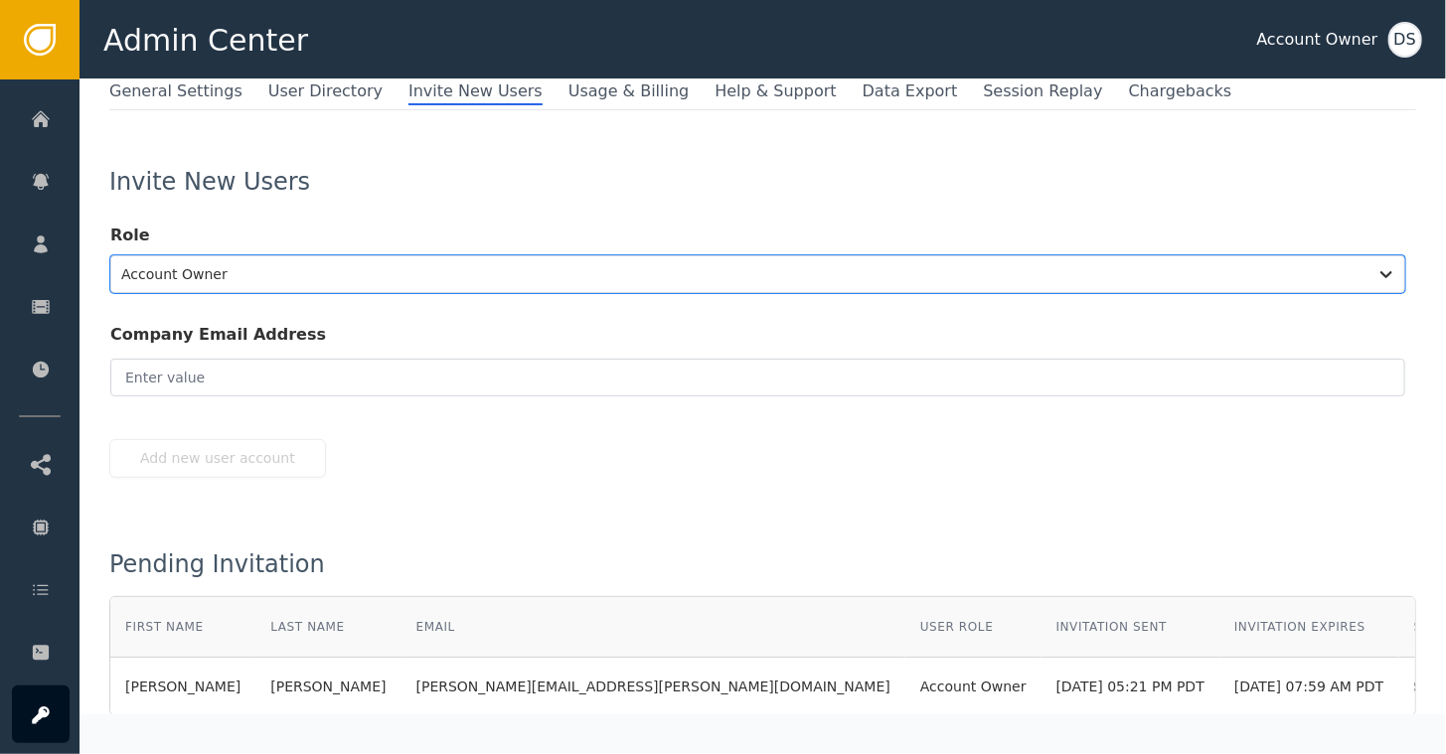
scroll to position [136, 0]
click at [239, 370] on input "email" at bounding box center [757, 377] width 1295 height 38
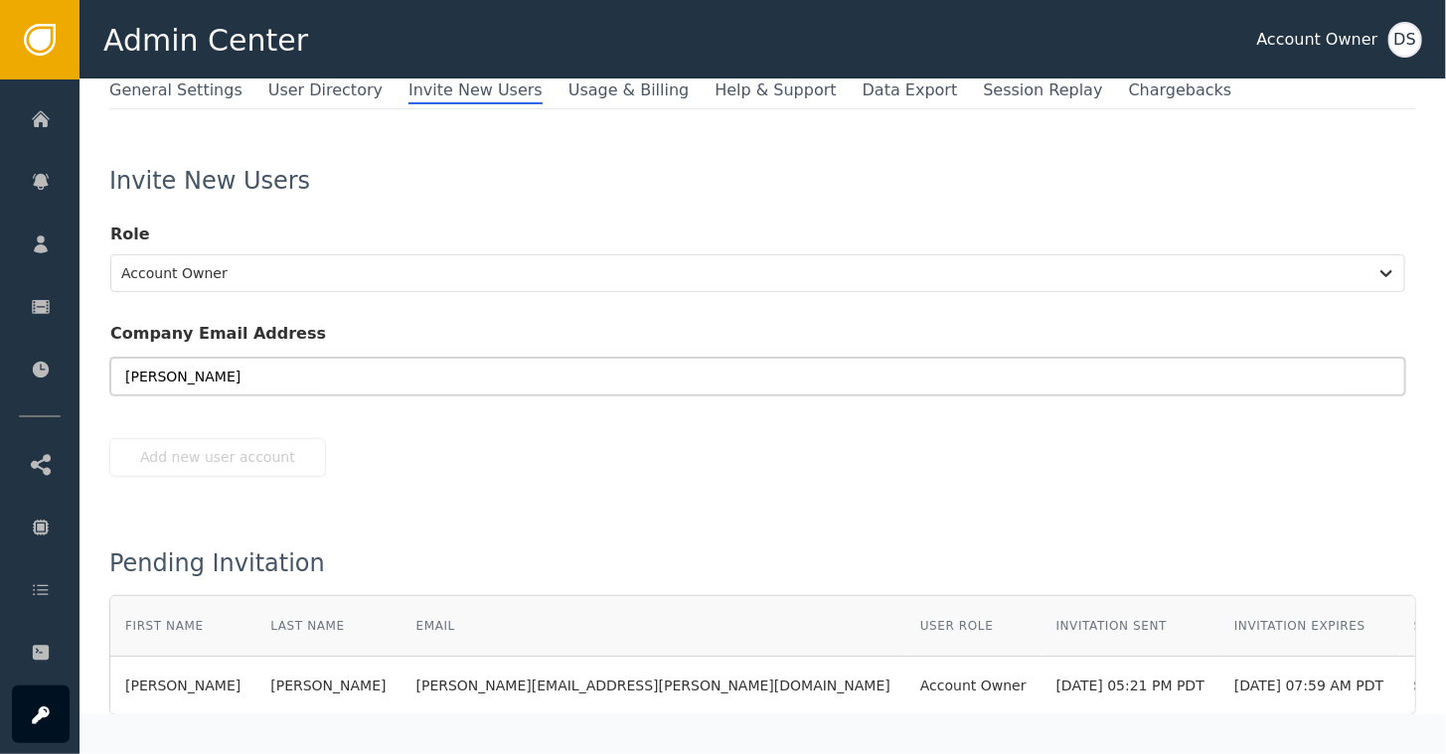
type input "[PERSON_NAME]"
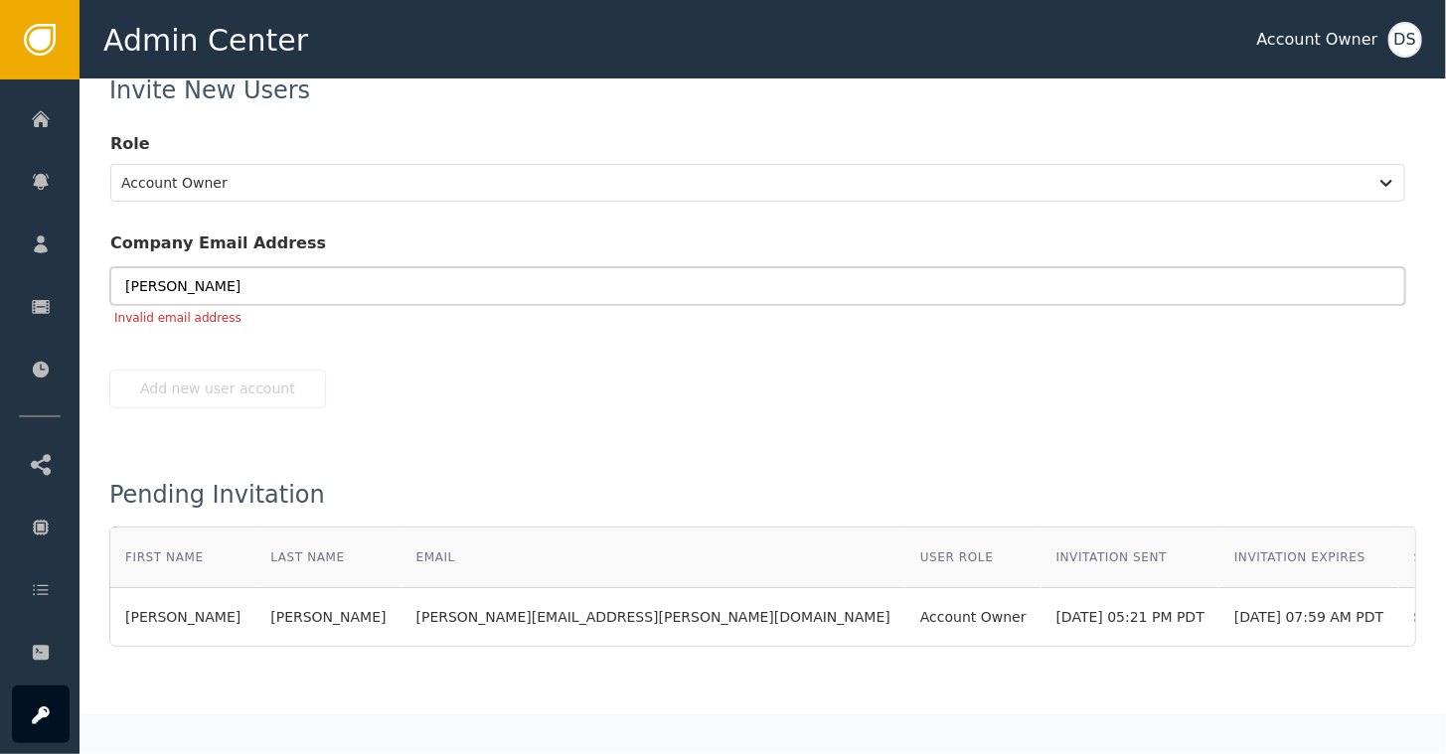
scroll to position [233, 0]
